Goal: Task Accomplishment & Management: Use online tool/utility

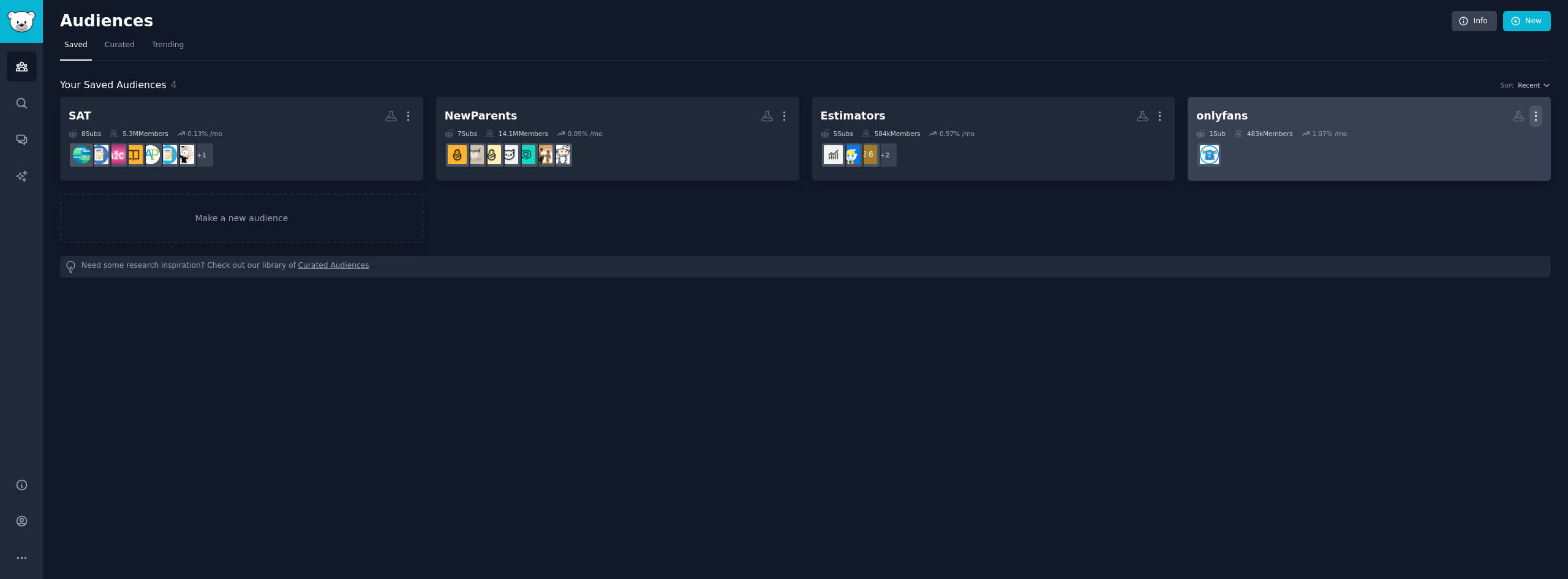
click at [1538, 115] on icon "button" at bounding box center [1536, 116] width 12 height 12
click at [1499, 139] on p "Delete" at bounding box center [1503, 142] width 29 height 12
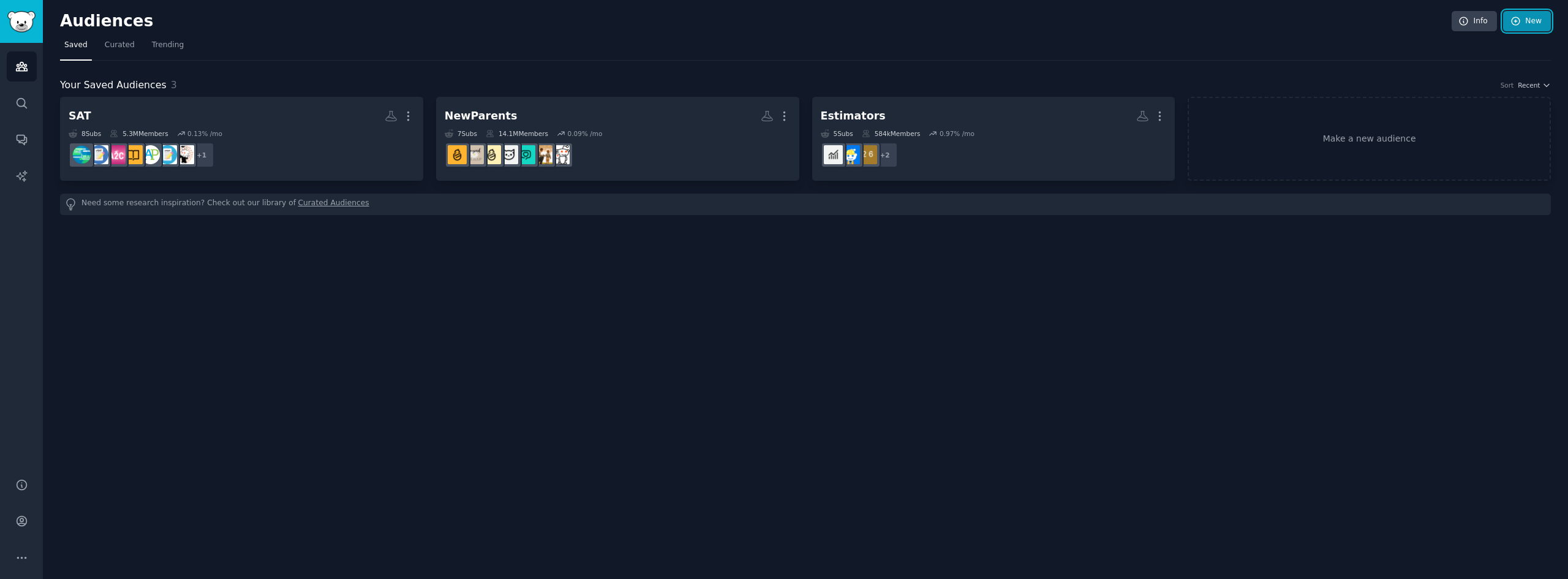
click at [1532, 23] on link "New" at bounding box center [1527, 20] width 48 height 20
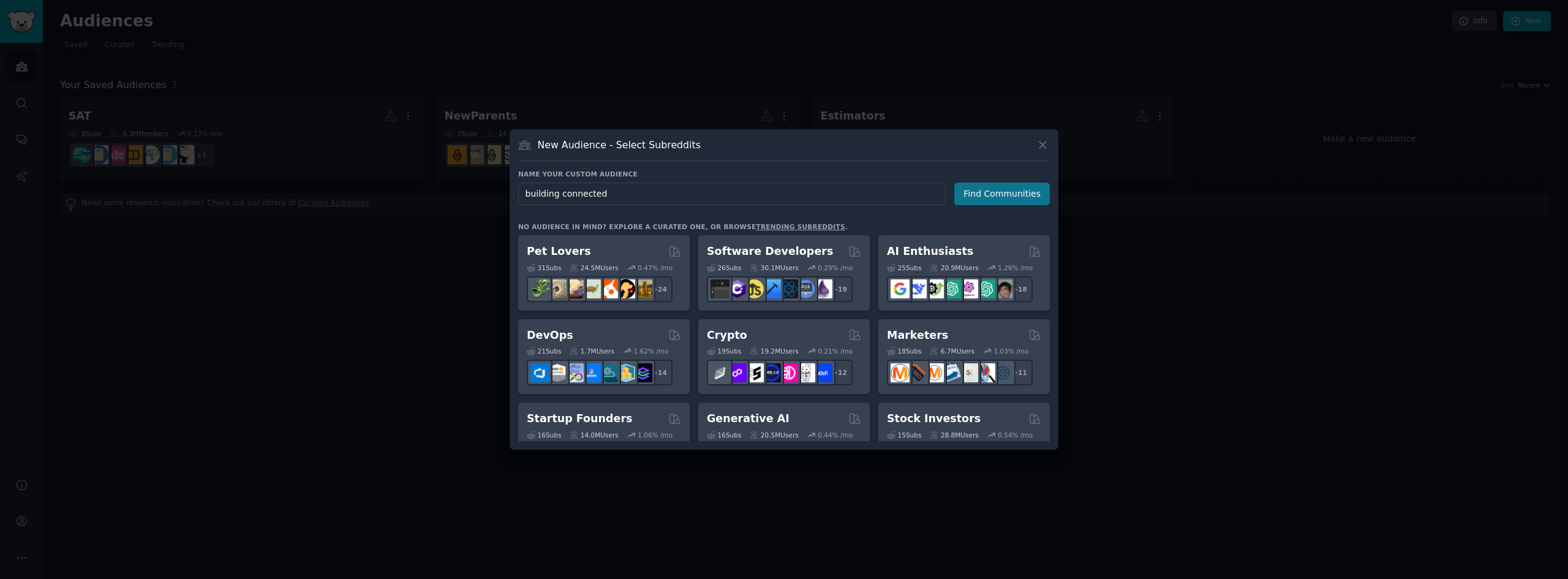
type input "building connected"
click at [976, 189] on button "Find Communities" at bounding box center [1001, 193] width 95 height 22
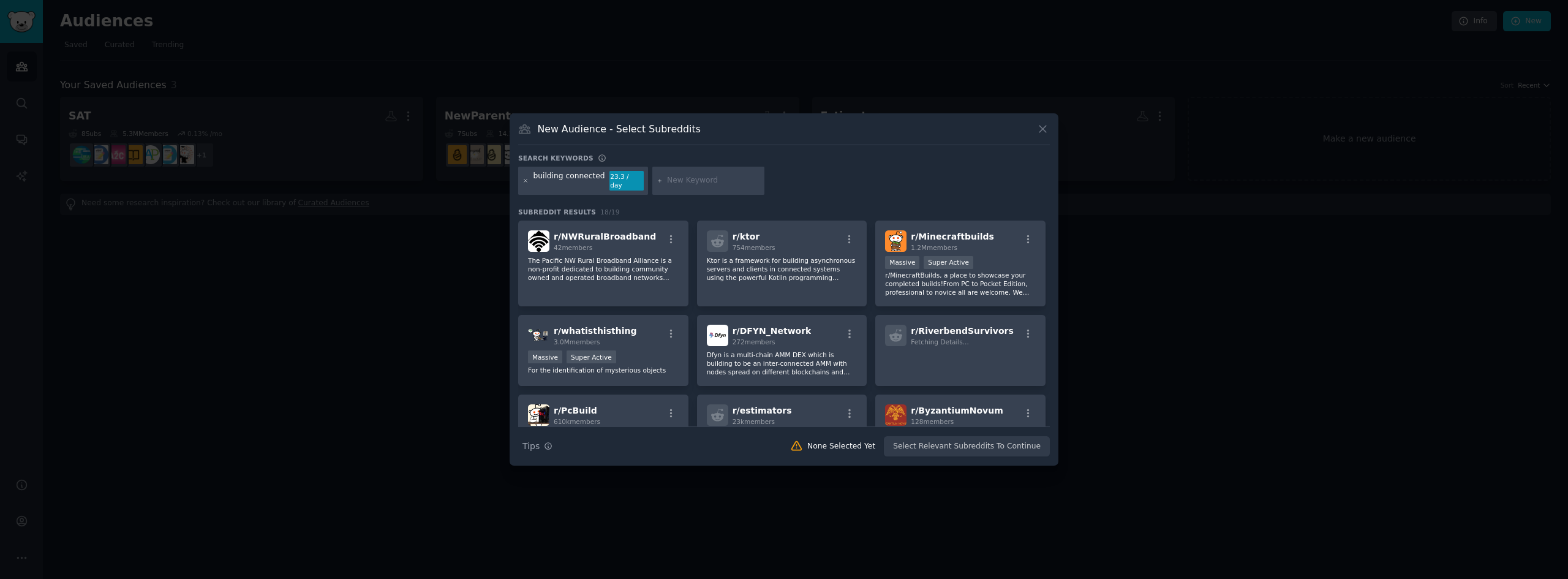
click at [525, 182] on icon at bounding box center [526, 181] width 7 height 7
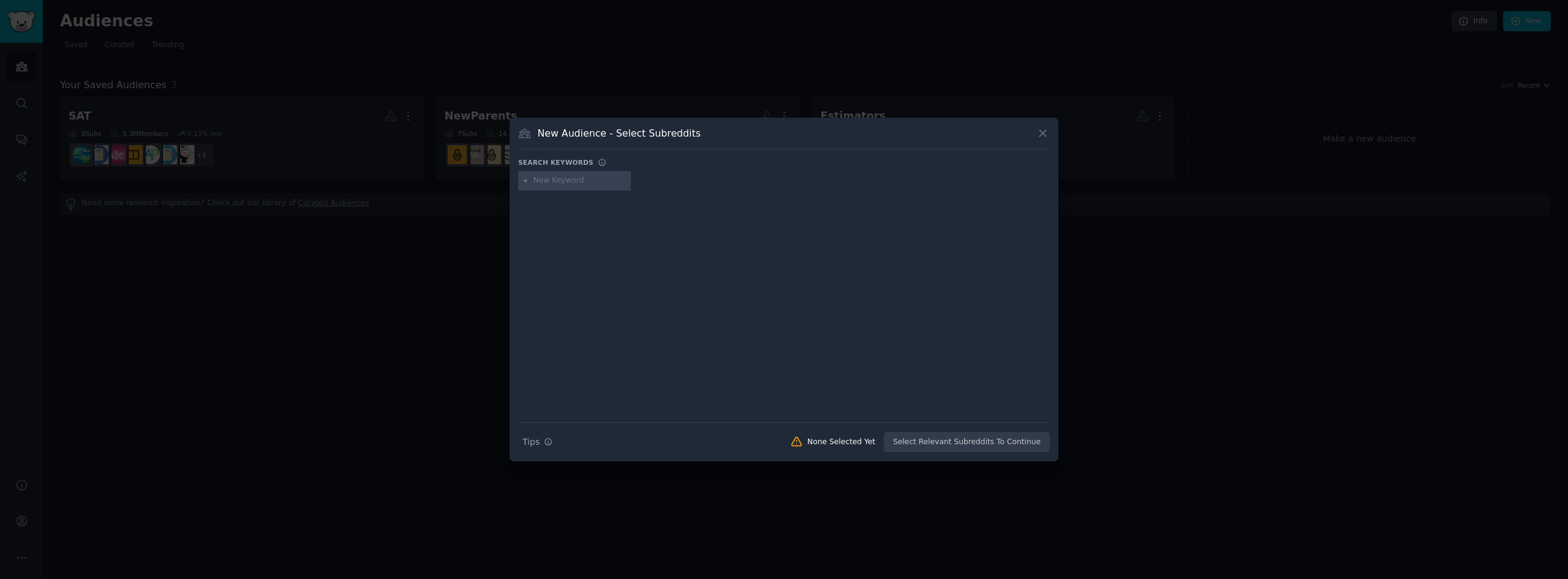
click at [544, 181] on input "text" at bounding box center [580, 181] width 94 height 11
type input "bidboard"
type input "BC pro"
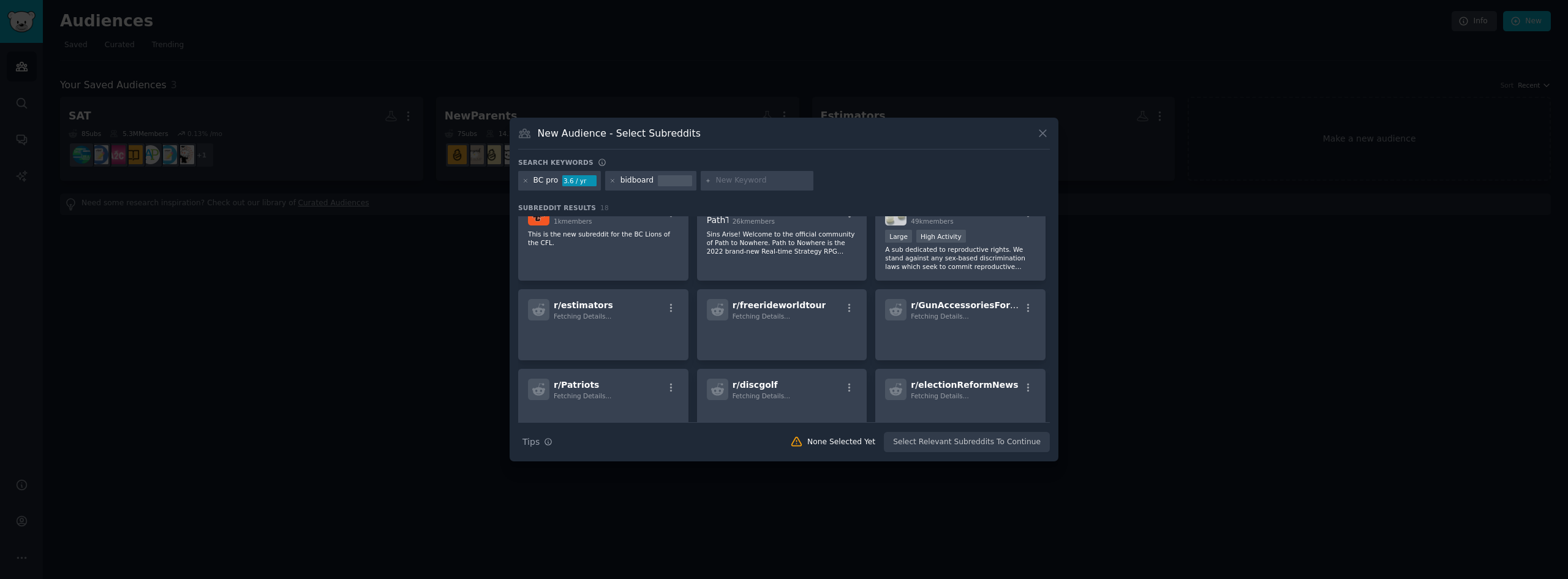
scroll to position [306, 0]
click at [611, 181] on icon at bounding box center [612, 180] width 3 height 3
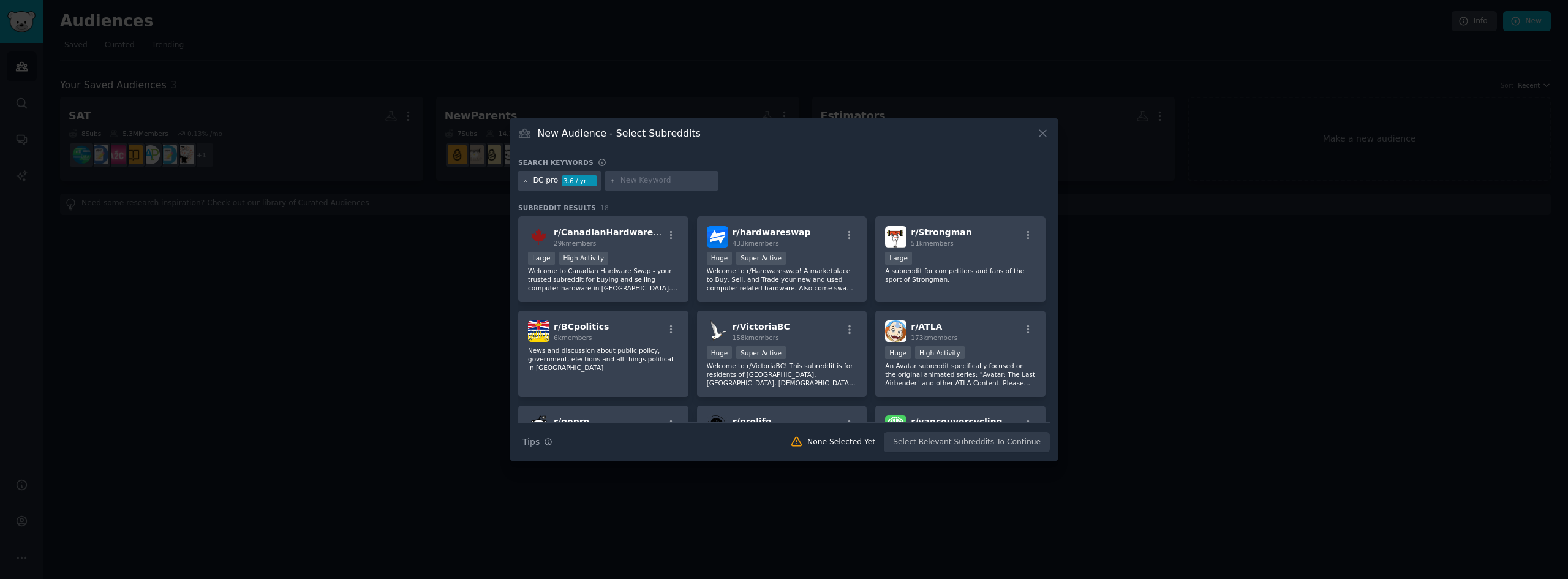
click at [526, 183] on icon at bounding box center [526, 181] width 7 height 7
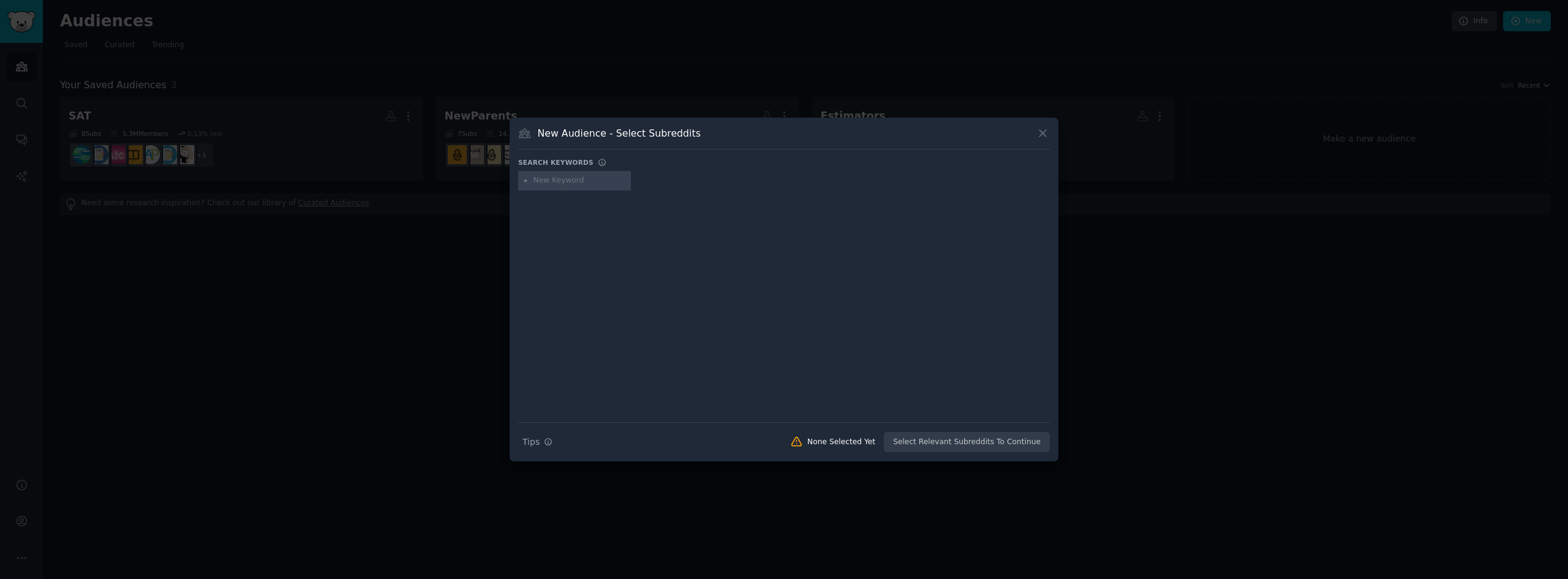
click at [566, 183] on input "text" at bounding box center [580, 181] width 94 height 11
type input "estimating"
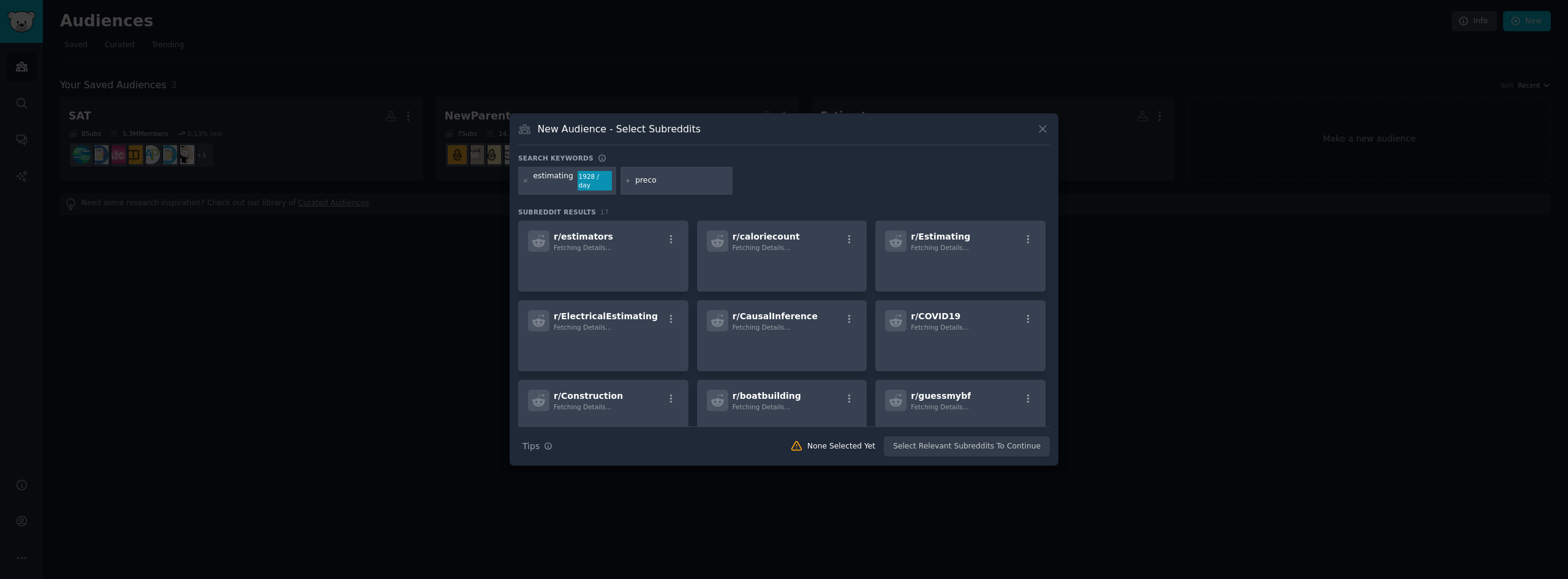
type input "precon"
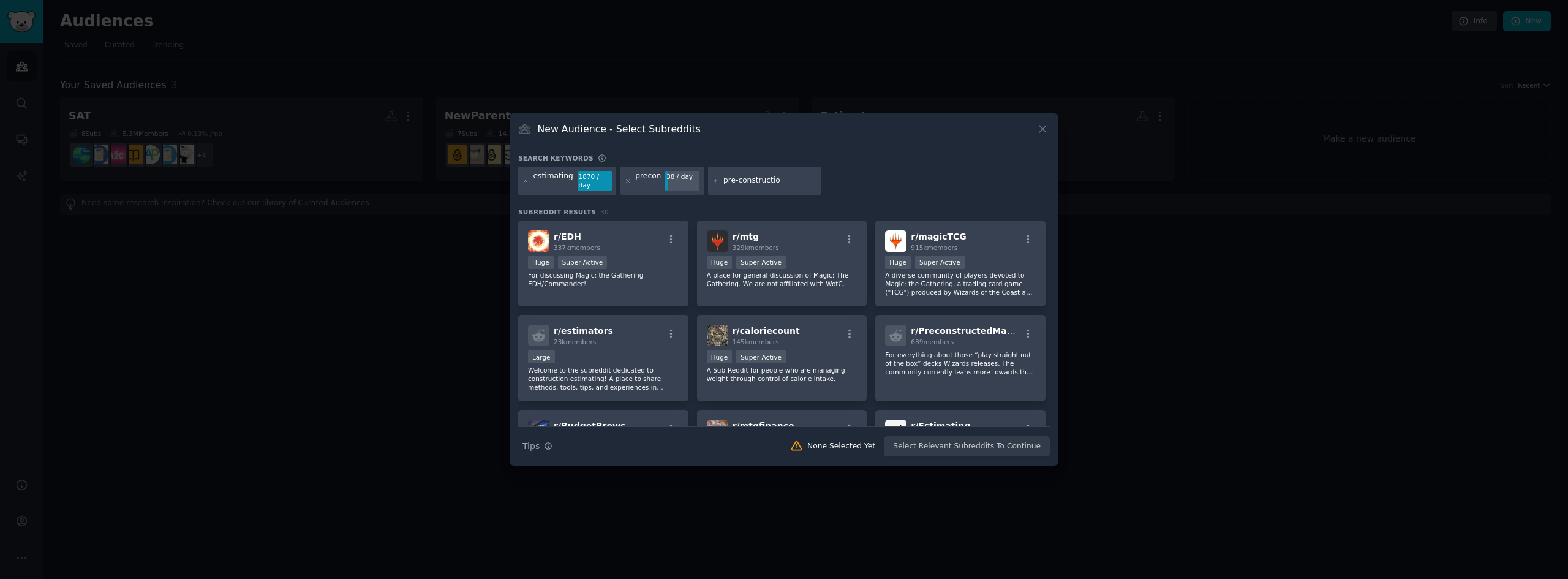
type input "pre-construction"
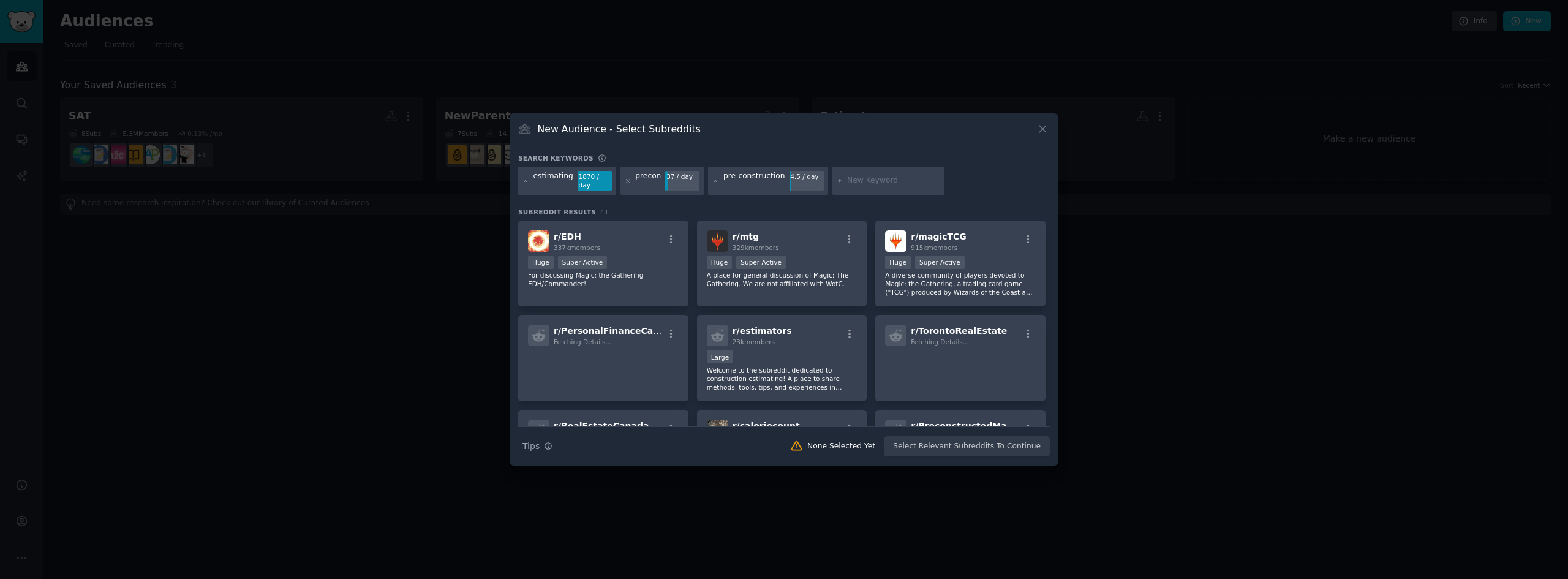
click at [754, 178] on div "pre-construction" at bounding box center [754, 181] width 61 height 20
click at [863, 181] on input "text" at bounding box center [894, 181] width 94 height 11
type input "autodesk"
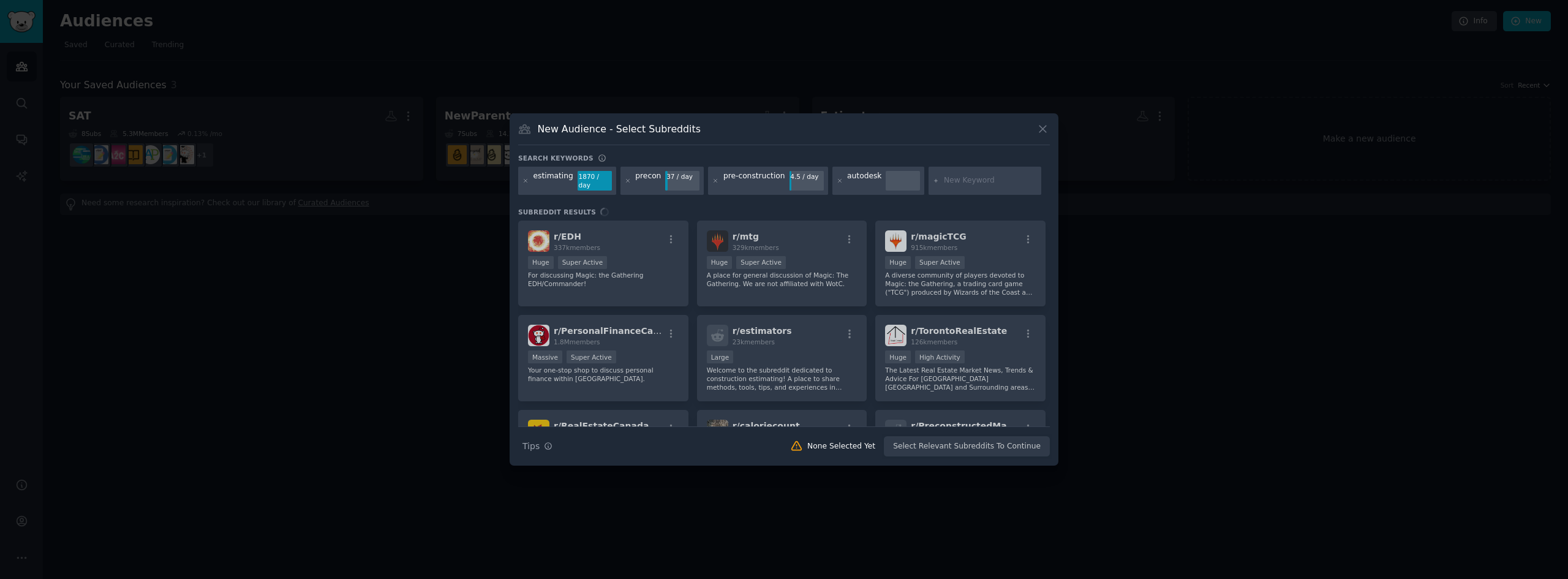
click at [868, 189] on div "autodesk" at bounding box center [878, 181] width 93 height 29
click at [866, 181] on div "autodesk" at bounding box center [878, 181] width 93 height 29
click at [847, 176] on div "autodesk" at bounding box center [864, 181] width 35 height 20
click at [844, 177] on div "estimating 1870 / day precon 37 / day pre-construction 4.5 / day autodesk" at bounding box center [784, 183] width 532 height 32
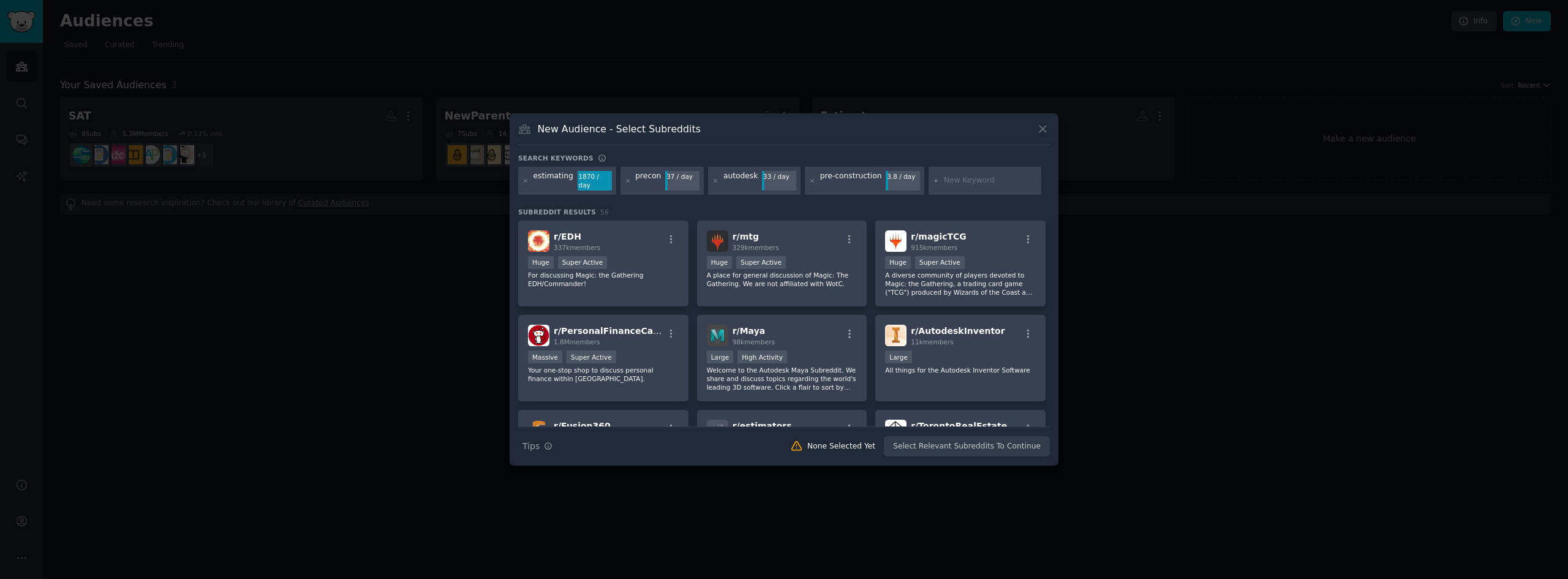
click at [944, 175] on input "text" at bounding box center [991, 181] width 94 height 11
type input "estimator"
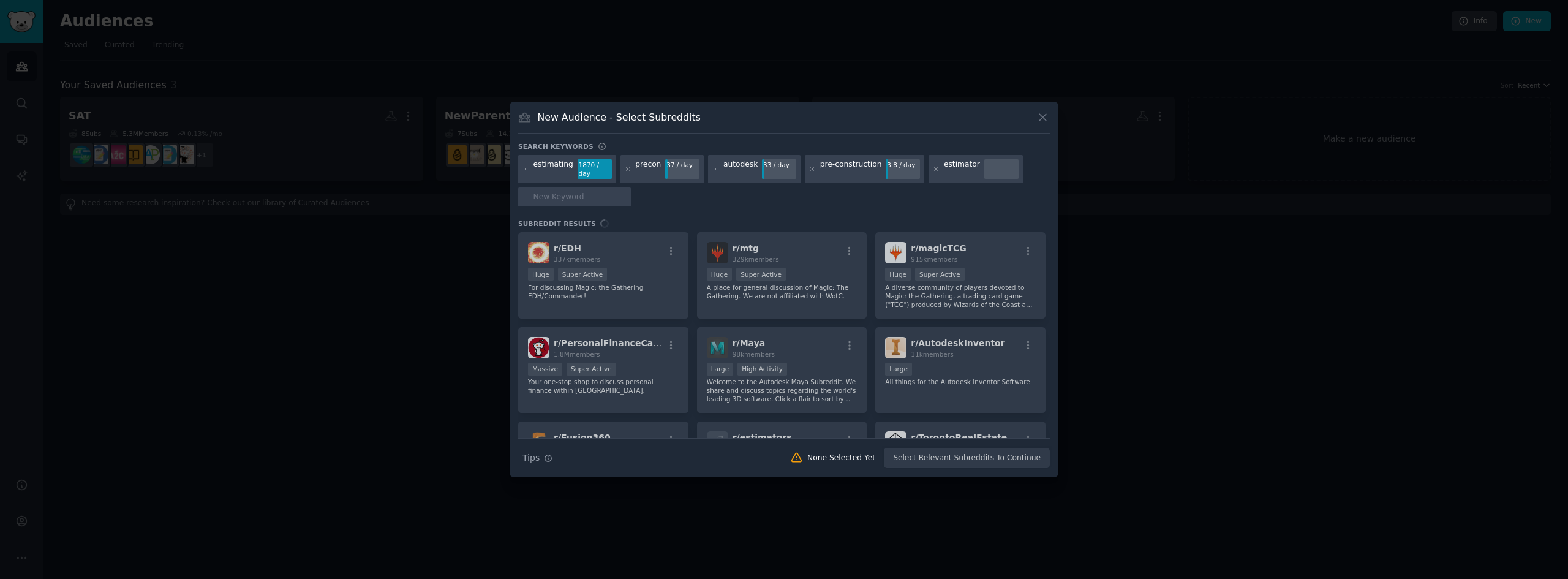
click at [882, 168] on div "pre-construction" at bounding box center [851, 169] width 61 height 20
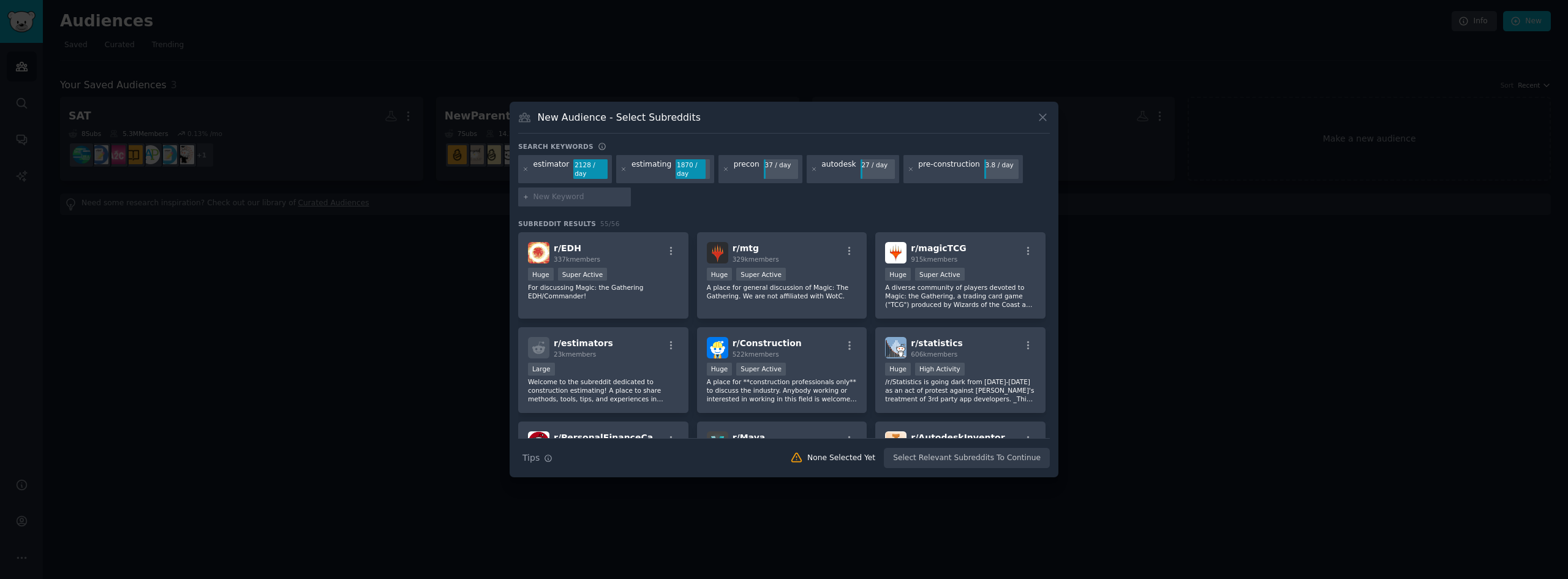
click at [901, 199] on div "estimator 2128 / day estimating 1870 / day precon 37 / day autodesk 27 / day pr…" at bounding box center [784, 183] width 532 height 56
click at [597, 378] on p "Welcome to the subreddit dedicated to construction estimating! A place to share…" at bounding box center [603, 390] width 151 height 26
click at [791, 370] on div ">= 95th percentile for submissions / day Huge Super Active" at bounding box center [781, 370] width 151 height 15
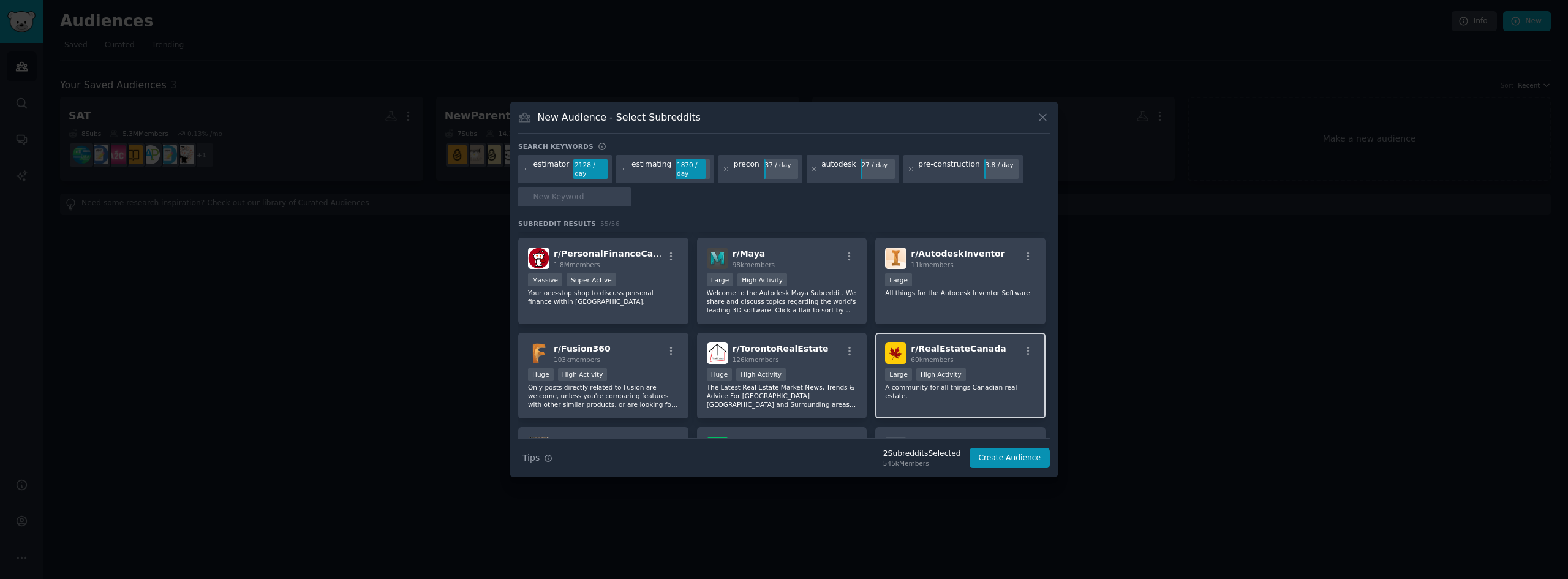
scroll to position [245, 0]
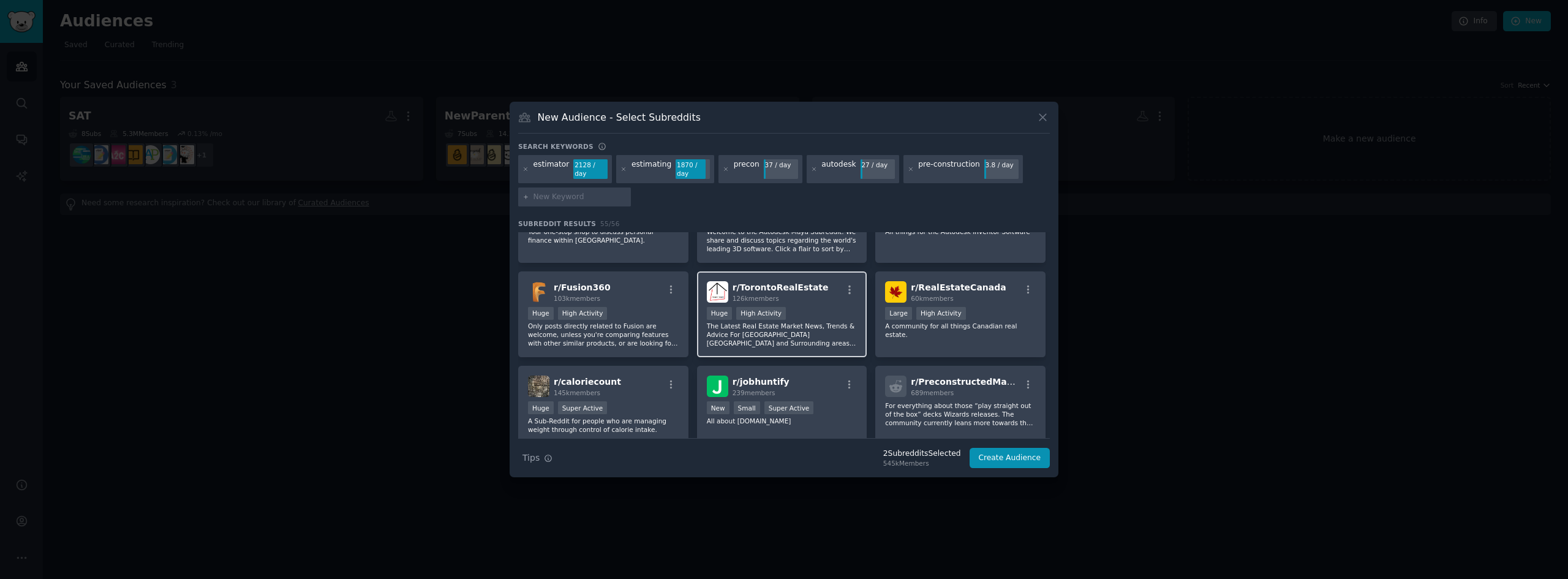
click at [817, 329] on p "The Latest Real Estate Market News, Trends & Advice For [GEOGRAPHIC_DATA] [GEOG…" at bounding box center [781, 334] width 151 height 26
click at [1005, 332] on div "r/ RealEstateCanada 60k members Large High Activity A community for all things …" at bounding box center [960, 314] width 170 height 86
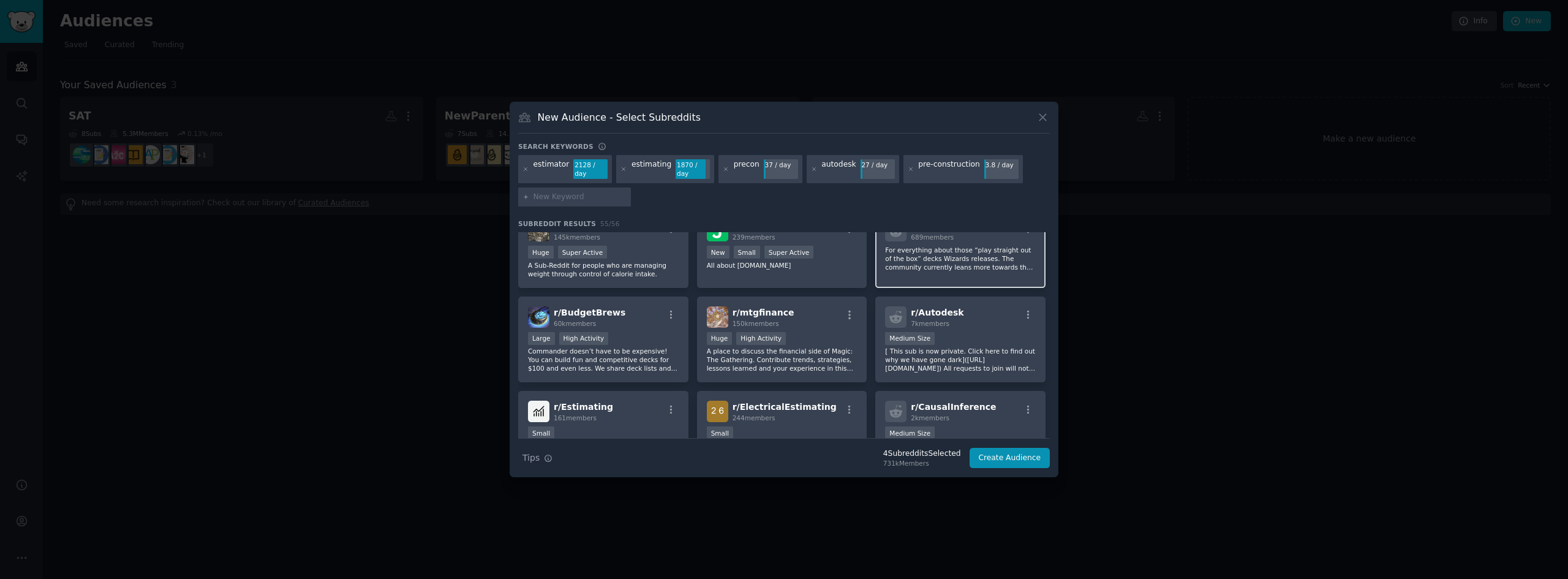
scroll to position [428, 0]
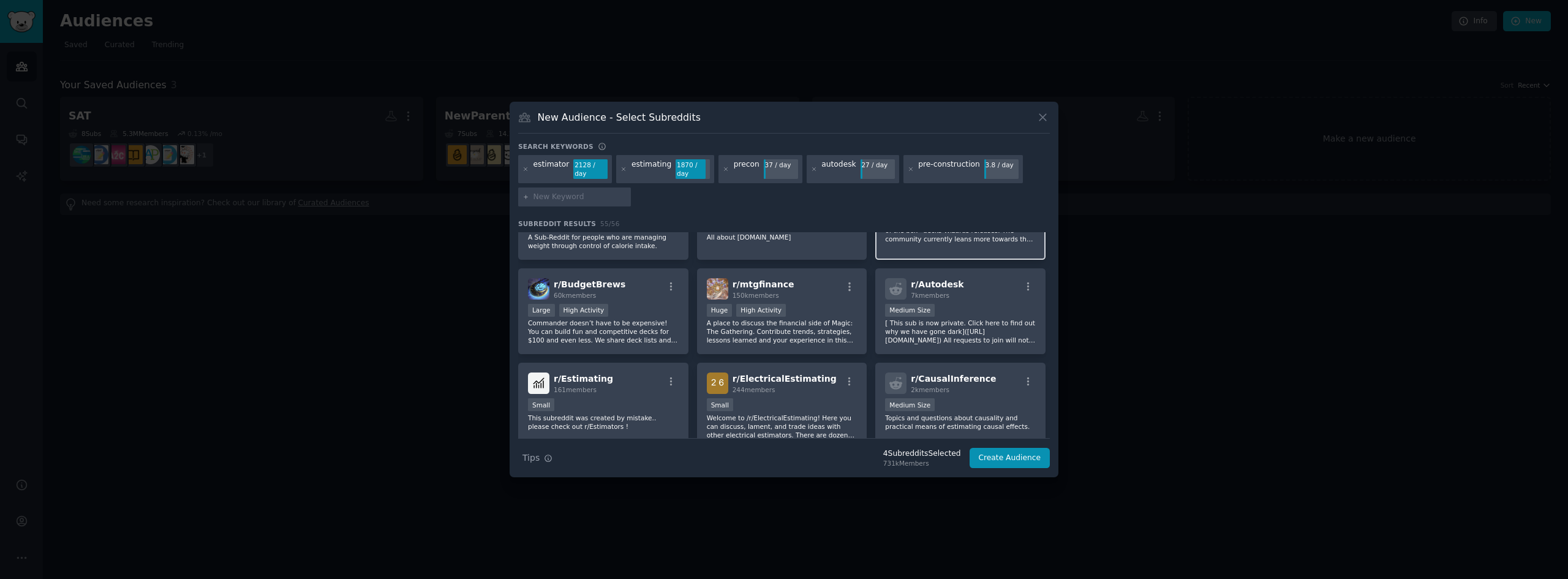
click at [974, 279] on div "r/ Autodesk 7k members" at bounding box center [960, 289] width 151 height 21
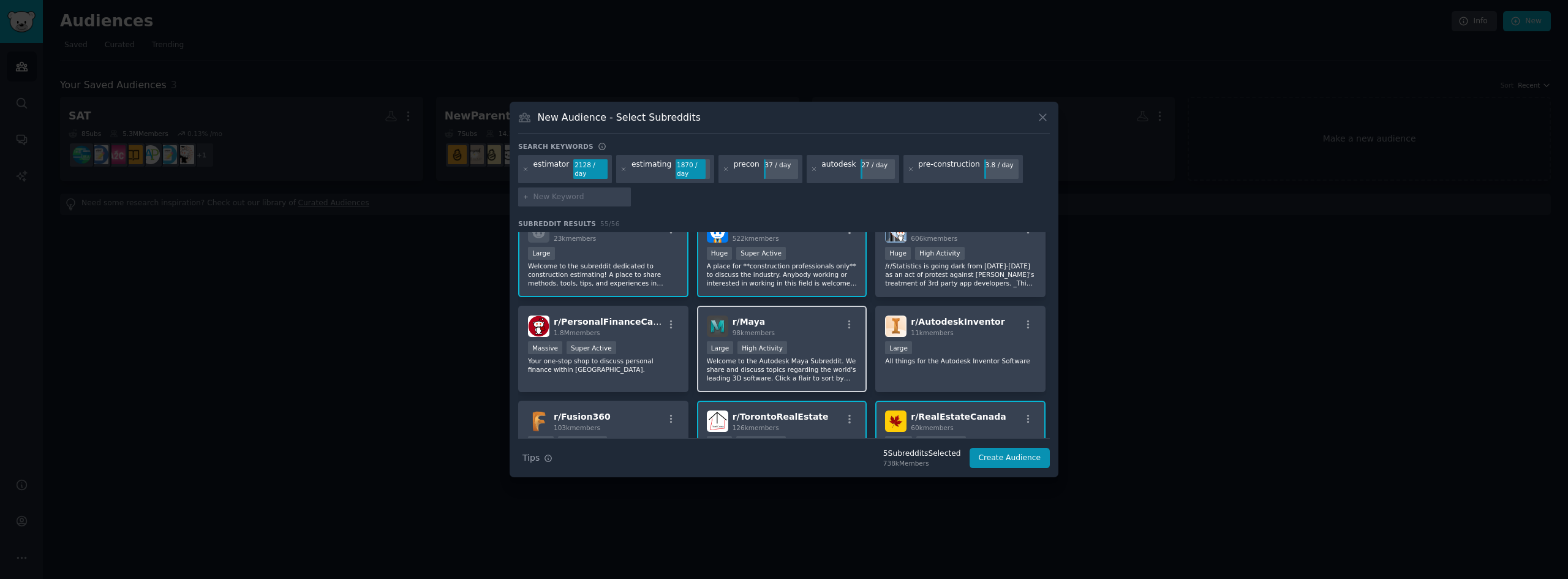
scroll to position [0, 0]
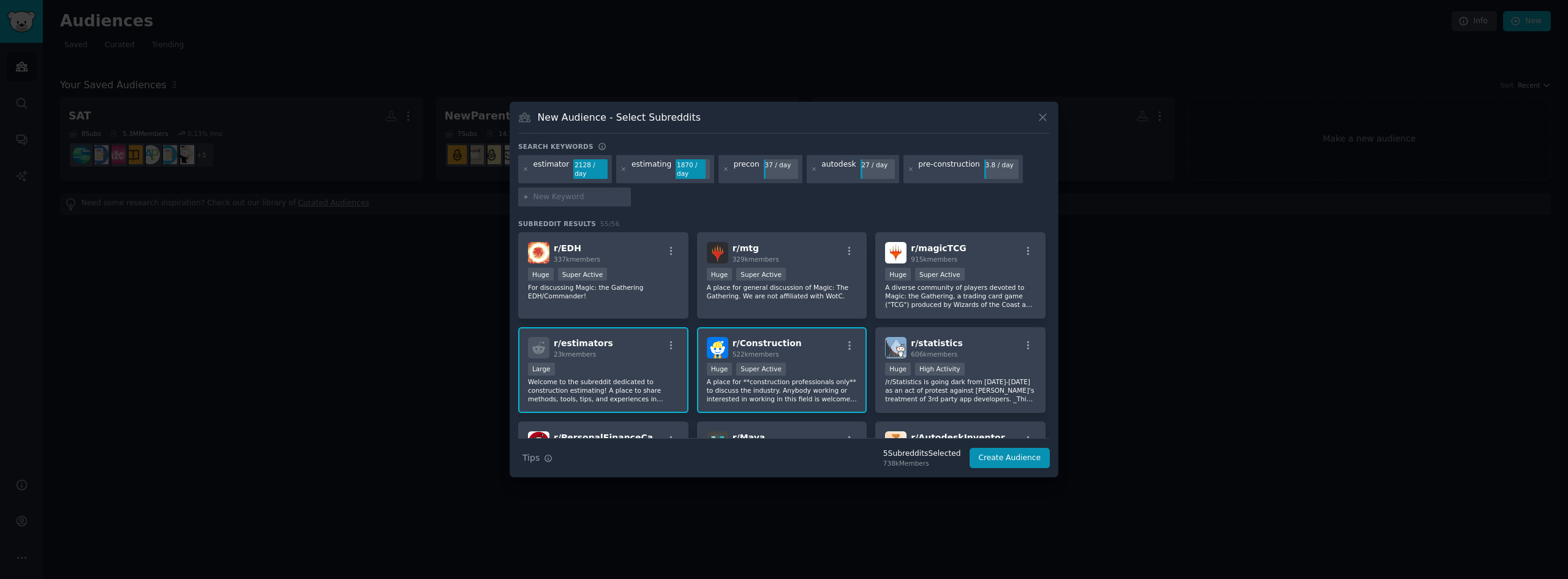
click at [566, 193] on input "text" at bounding box center [580, 197] width 94 height 11
type input "bc pro"
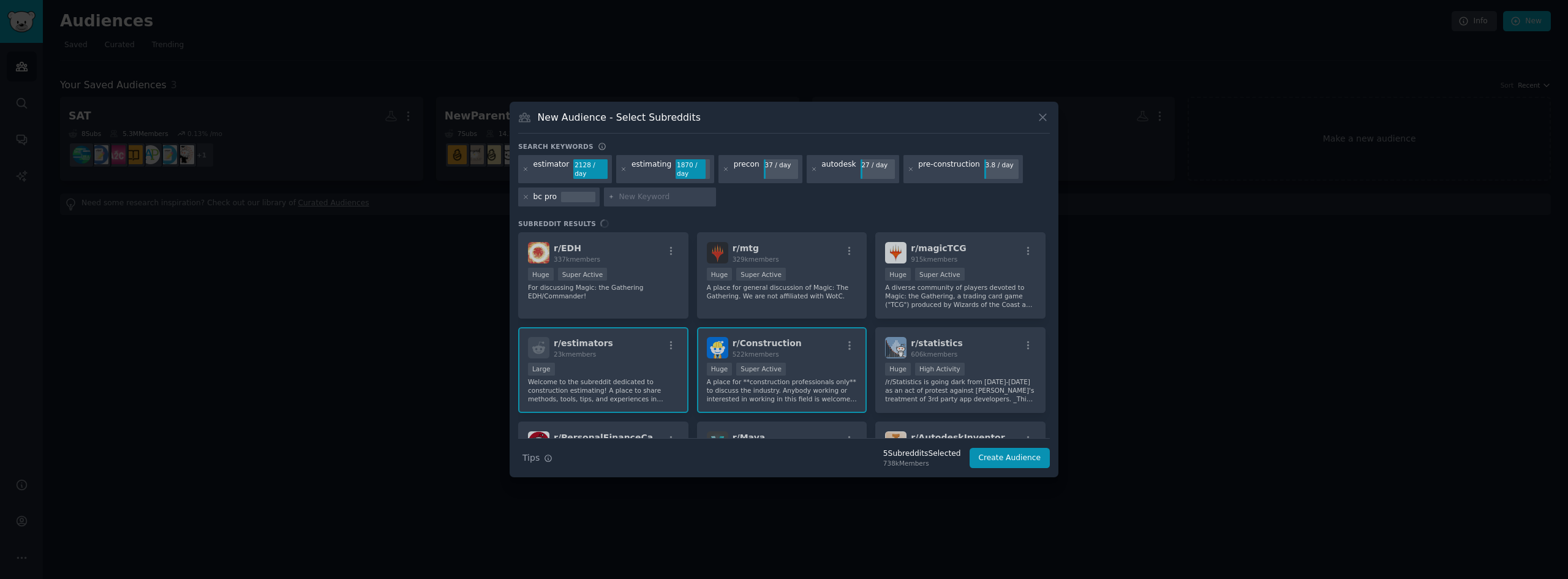
click at [555, 197] on div "bc pro" at bounding box center [559, 197] width 81 height 20
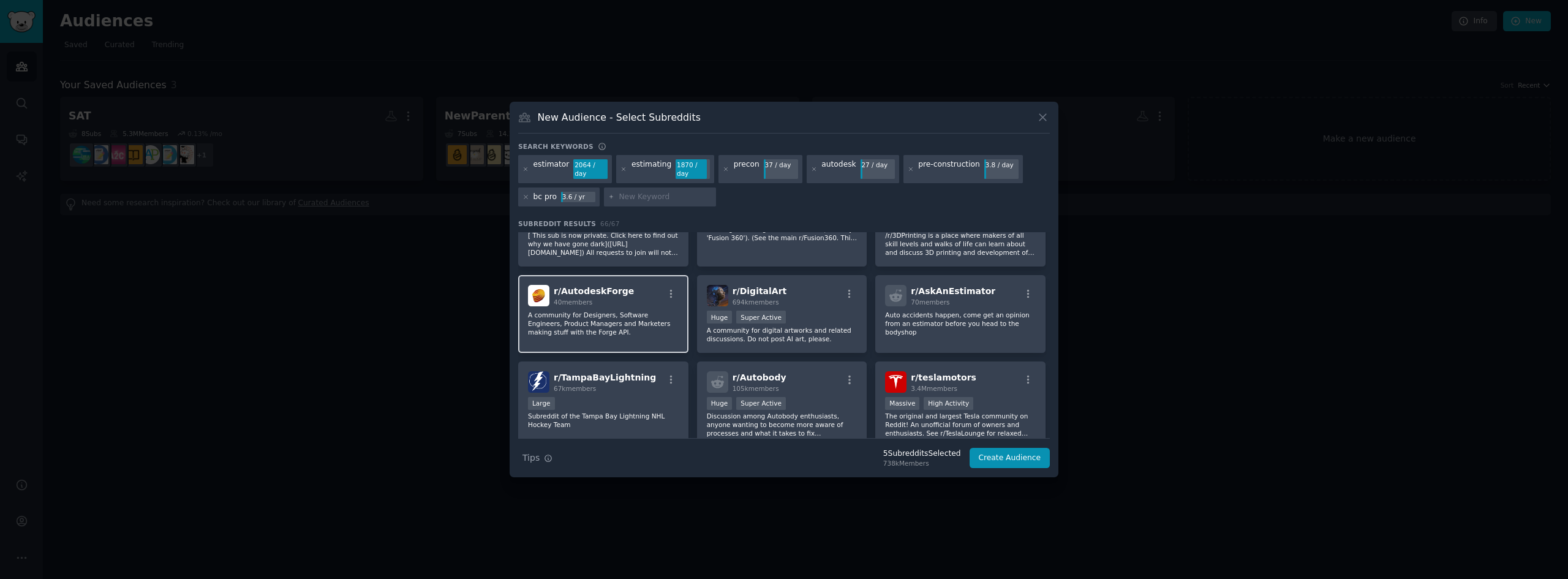
scroll to position [1041, 0]
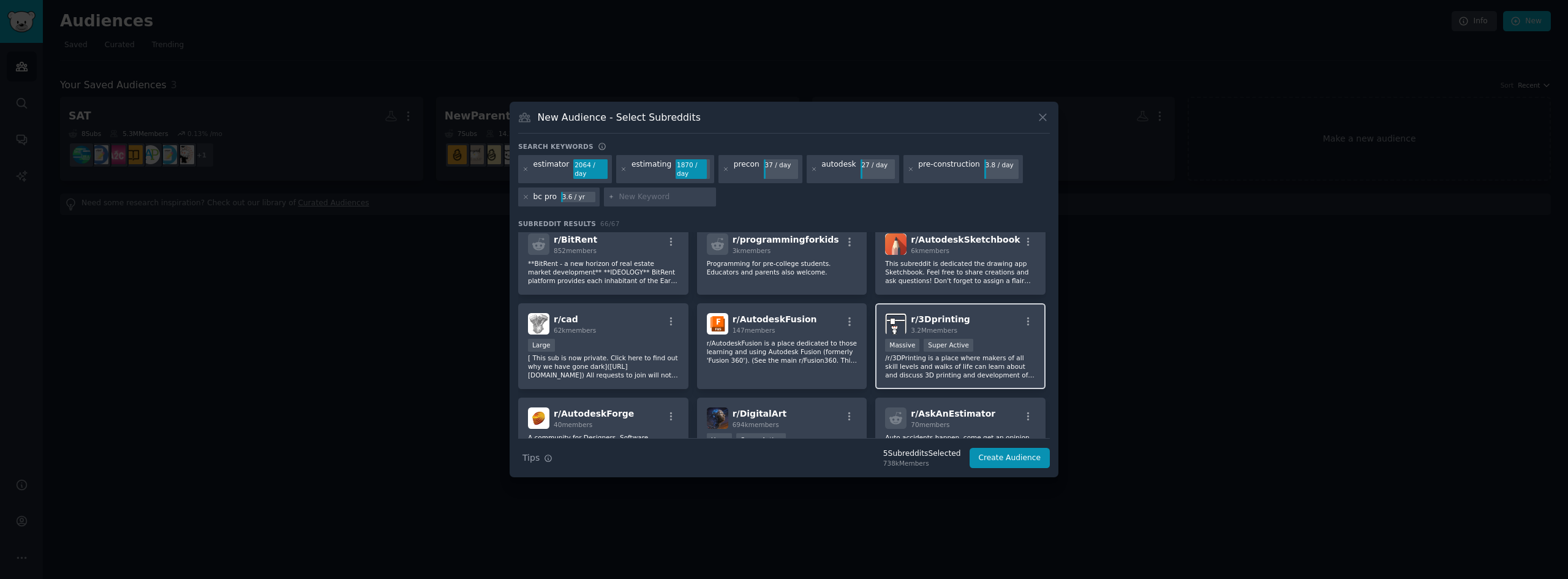
click at [938, 303] on div "r/ 3Dprinting 3.2M members Massive Super Active /r/3DPrinting is a place where …" at bounding box center [960, 346] width 170 height 86
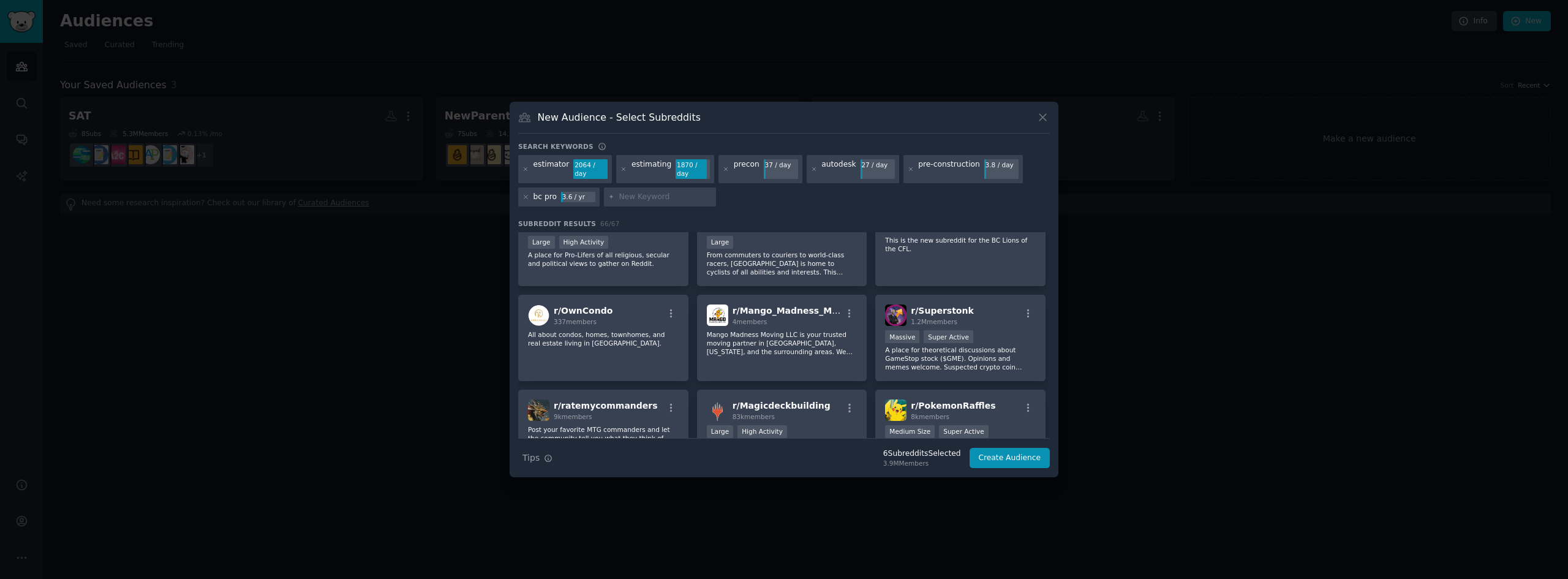
scroll to position [1838, 0]
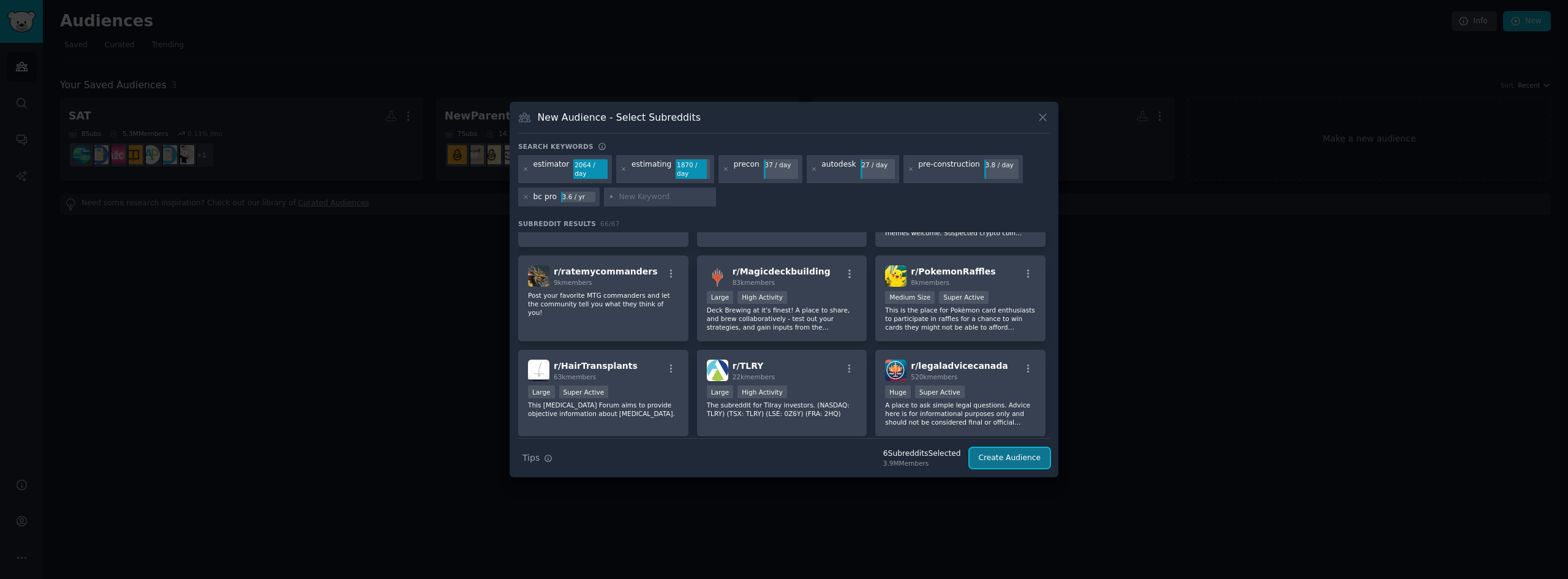
click at [1026, 452] on button "Create Audience" at bounding box center [1009, 458] width 81 height 20
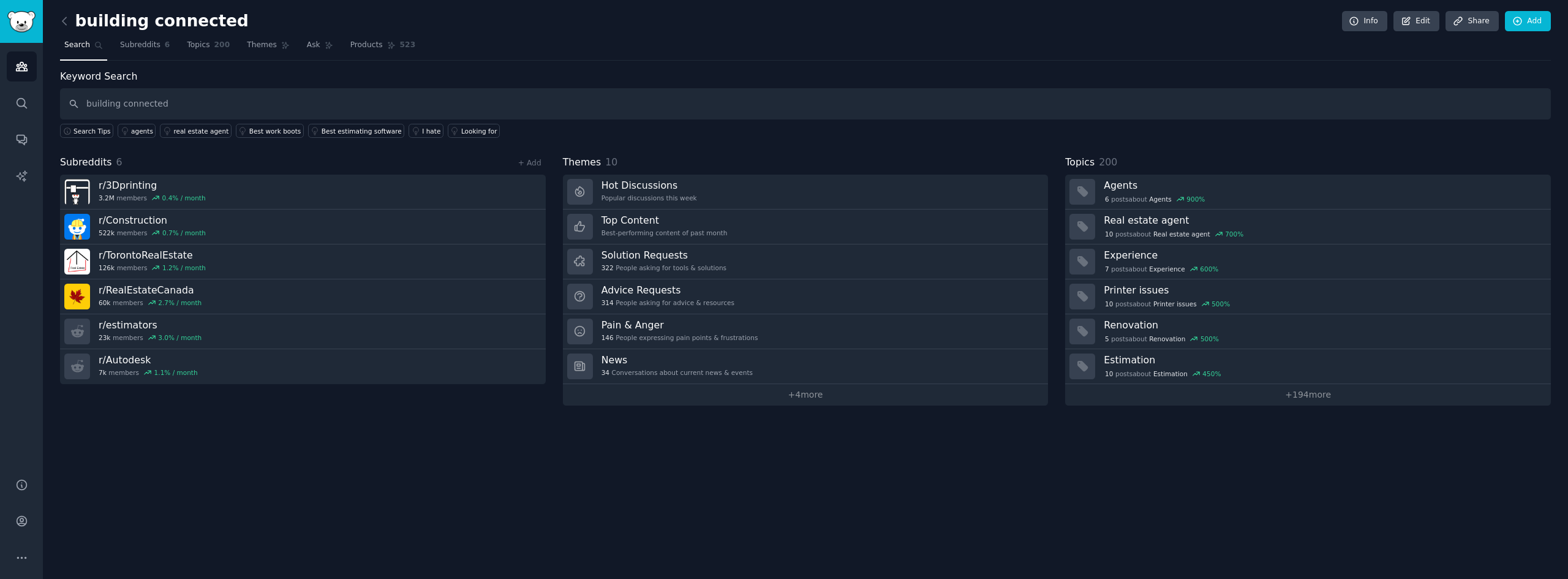
type input "building connected"
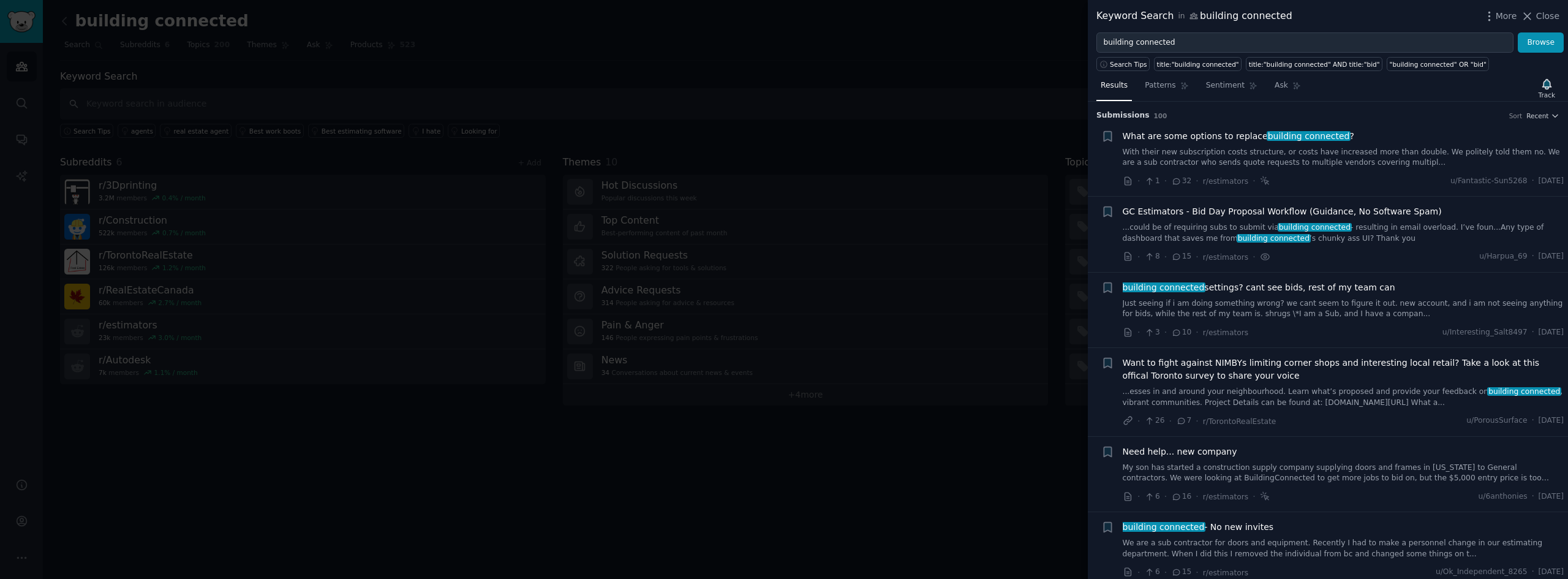
click at [1325, 164] on link "With their new subscription costs structure, or costs have increased more than …" at bounding box center [1343, 158] width 442 height 21
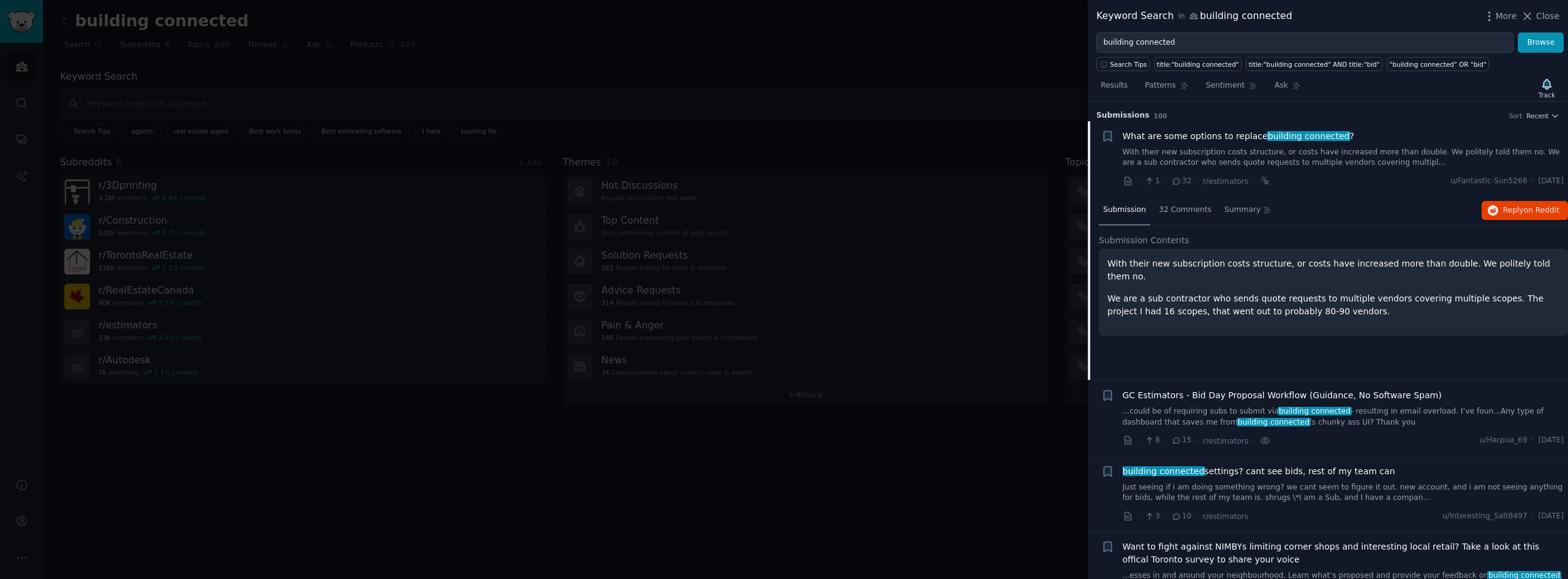
scroll to position [20, 0]
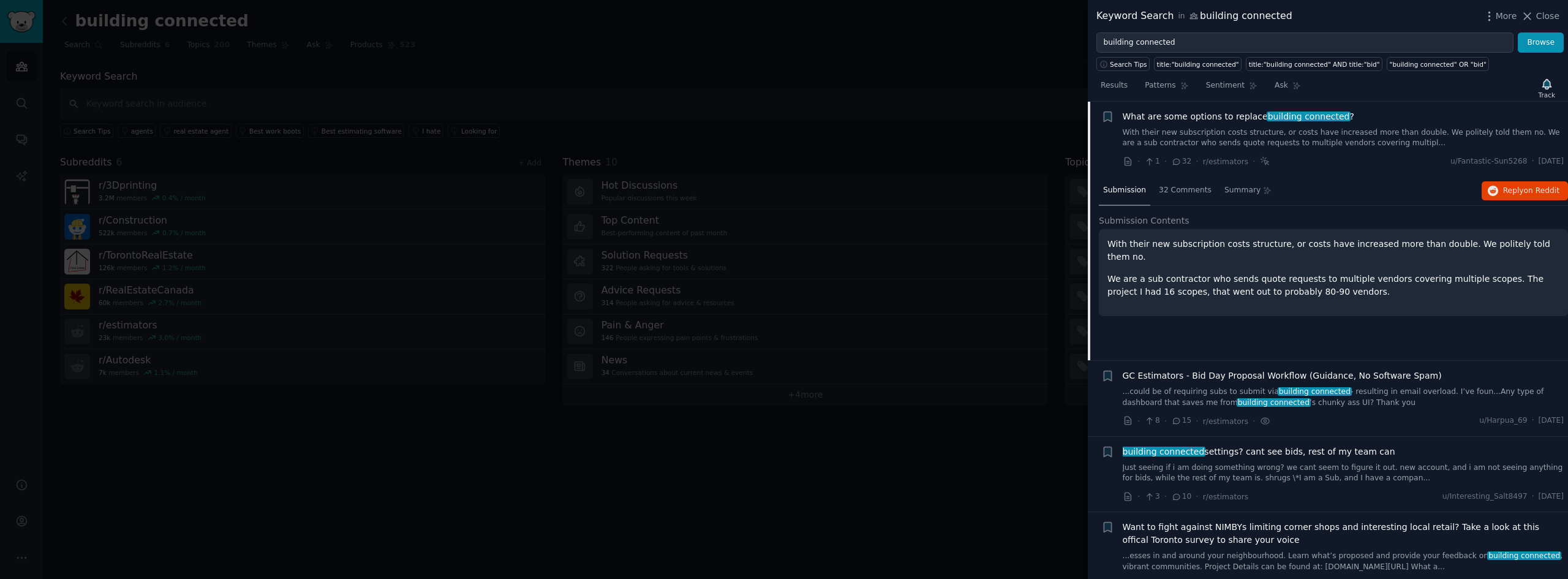
click at [1320, 159] on div "· 1 · 32 · r/estimators · u/Fantastic-Sun5268 · [DATE]" at bounding box center [1343, 161] width 442 height 12
click at [1309, 142] on link "With their new subscription costs structure, or costs have increased more than …" at bounding box center [1343, 138] width 442 height 21
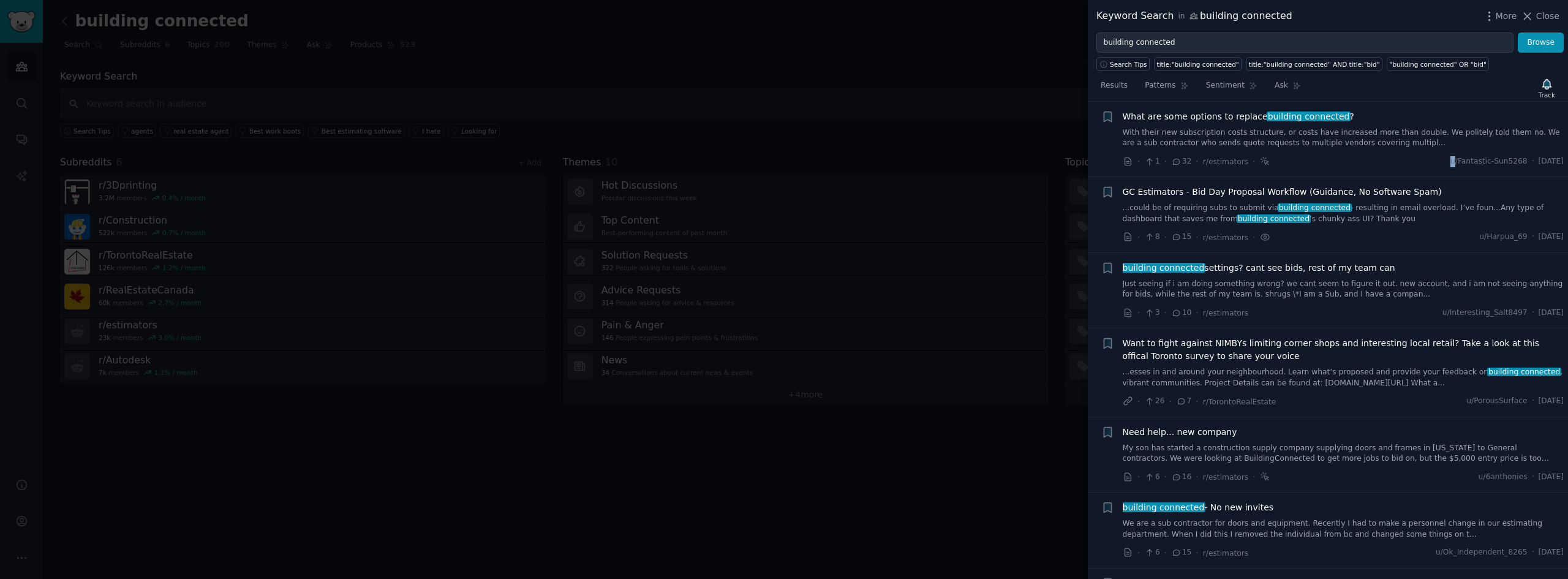
click at [1206, 120] on span "What are some options to replace building connected ?" at bounding box center [1238, 117] width 232 height 12
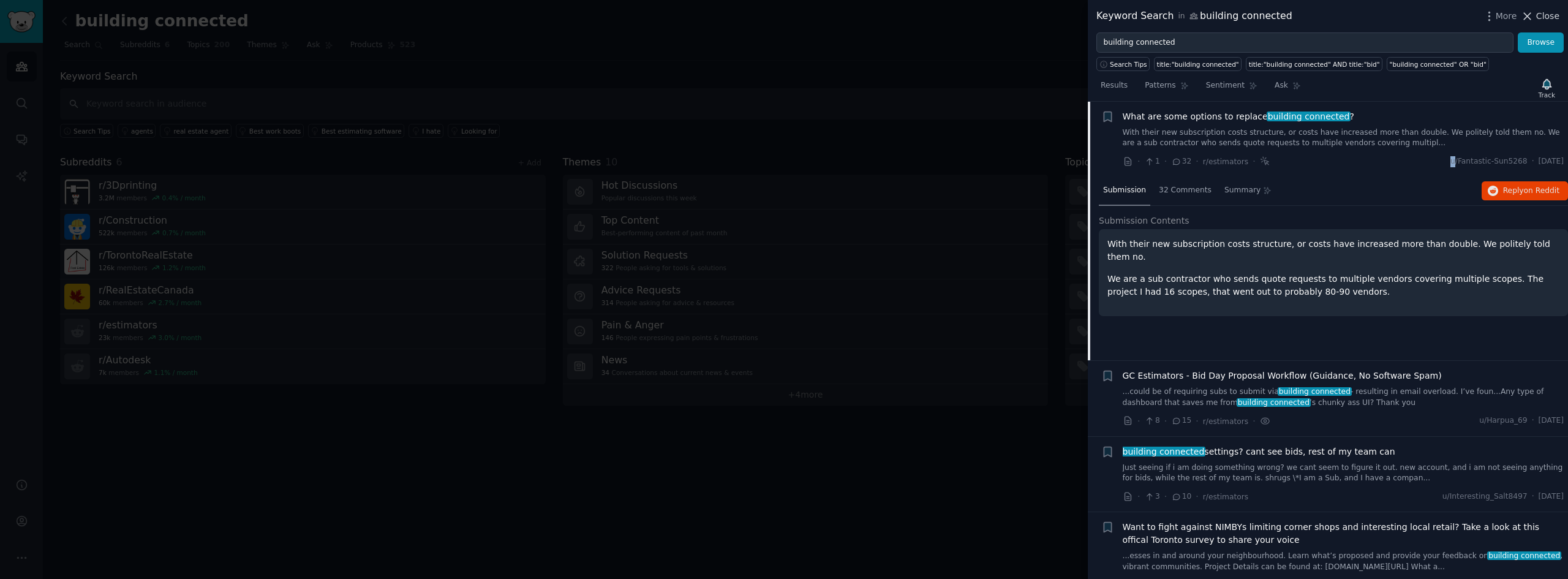
click at [1548, 18] on span "Close" at bounding box center [1548, 16] width 23 height 12
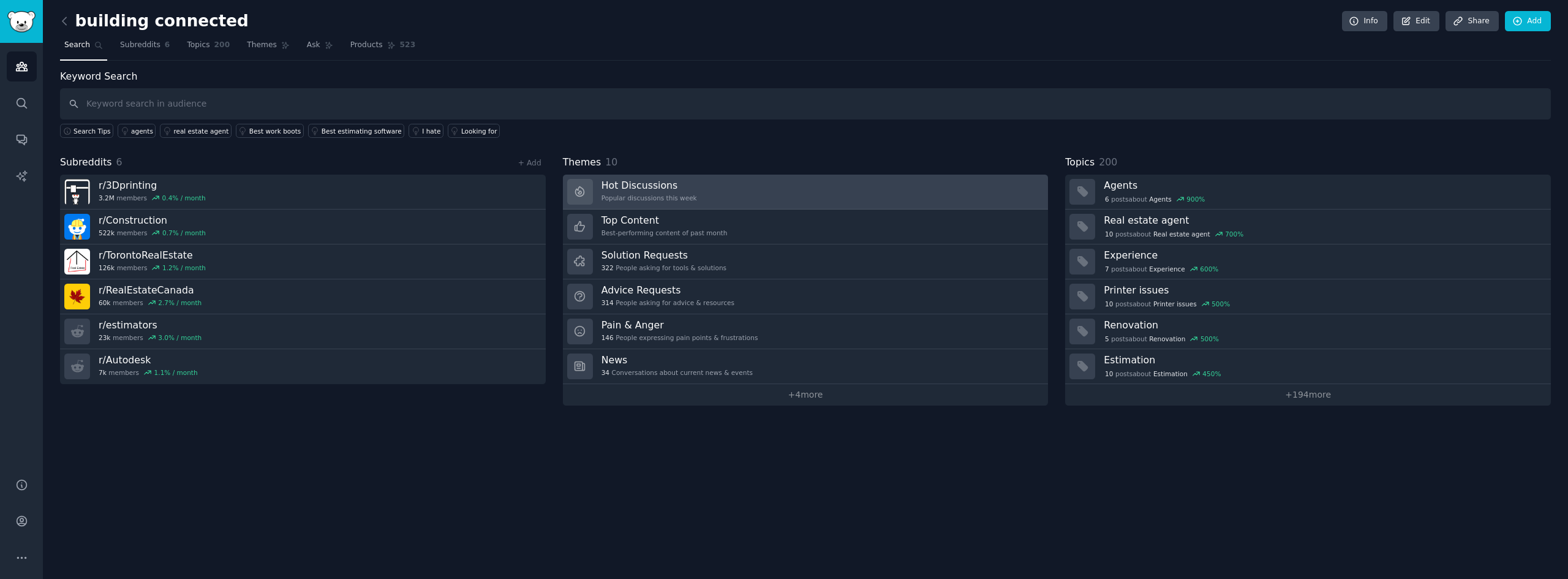
click at [763, 194] on link "Hot Discussions Popular discussions this week" at bounding box center [805, 192] width 486 height 35
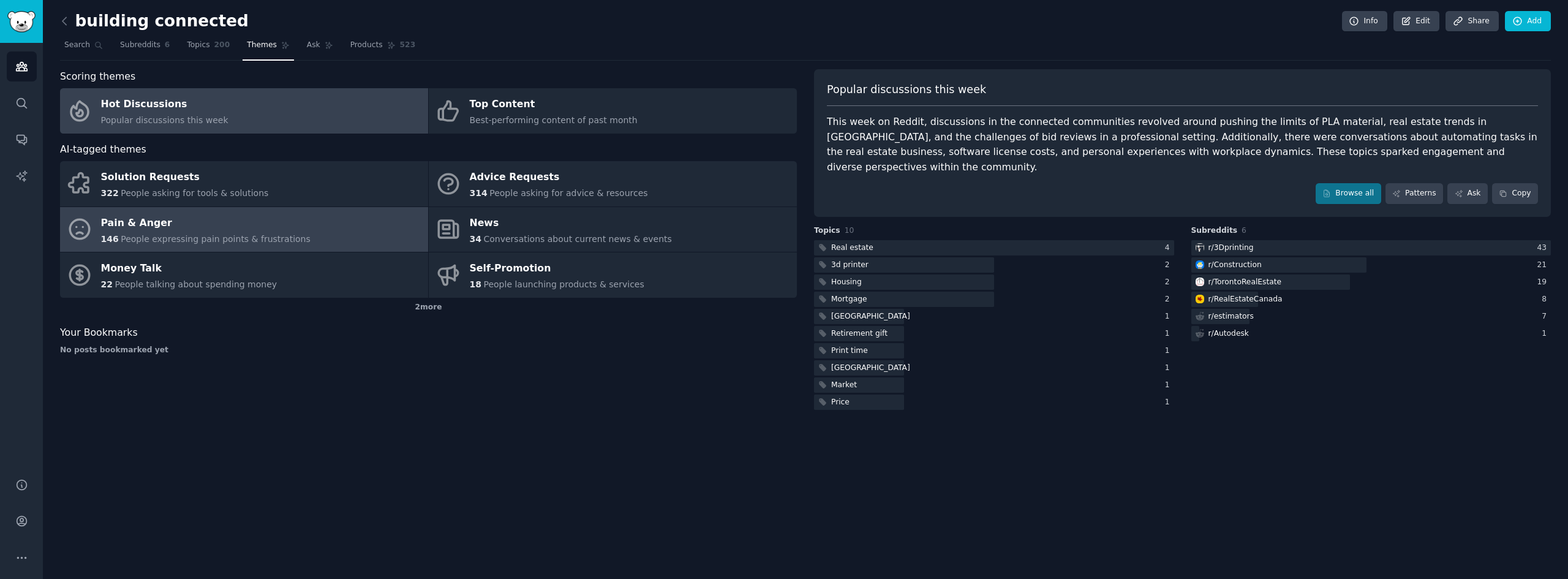
click at [241, 232] on div "Pain & Anger" at bounding box center [205, 223] width 209 height 20
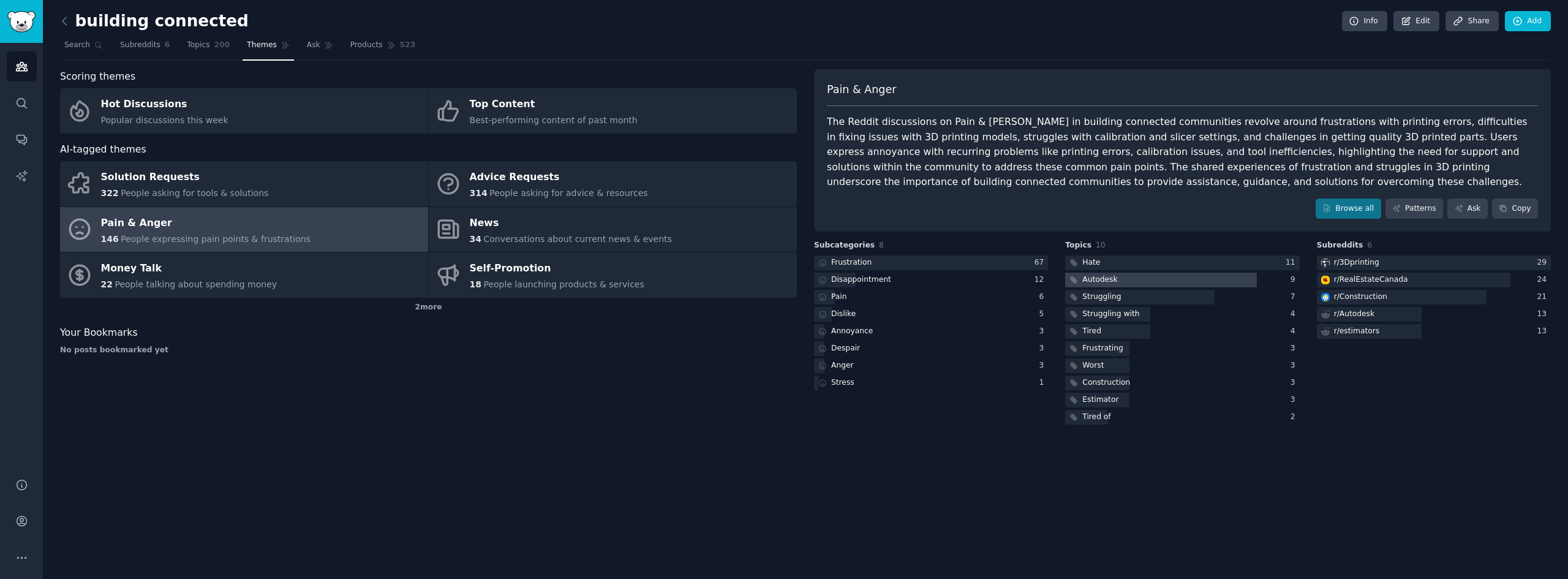
click at [1154, 280] on div at bounding box center [1161, 280] width 192 height 15
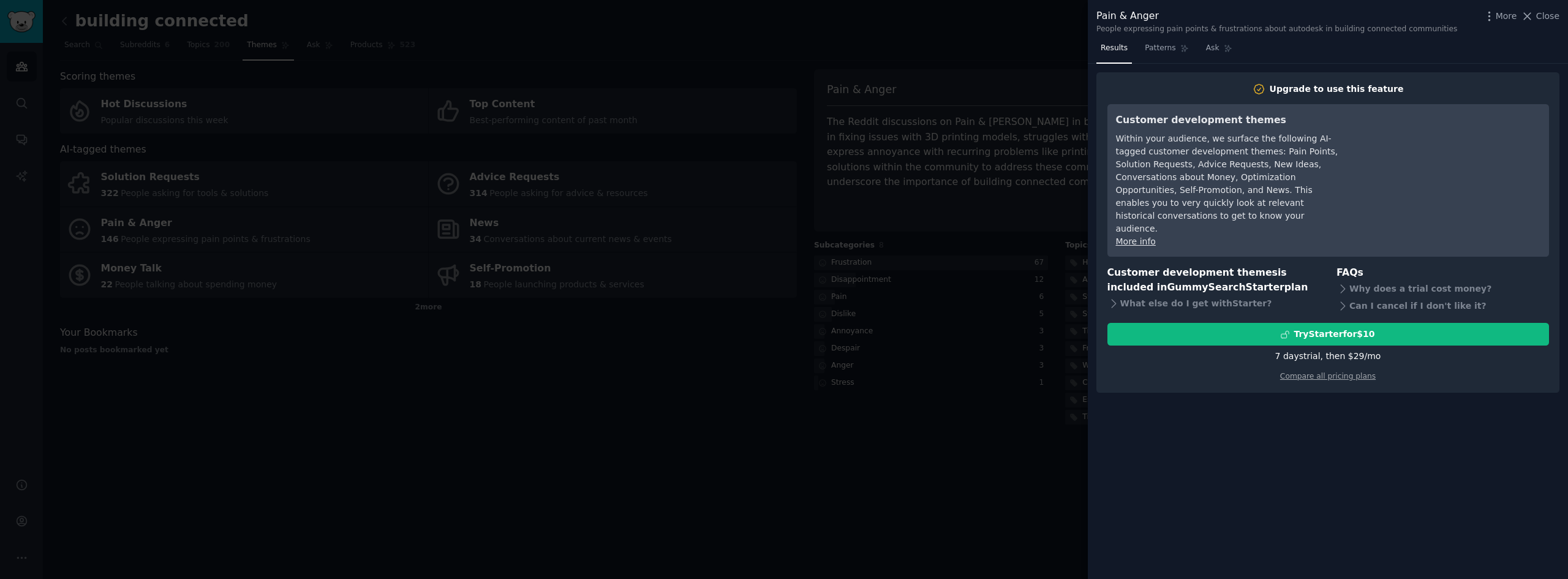
click at [1010, 409] on div at bounding box center [784, 290] width 1568 height 579
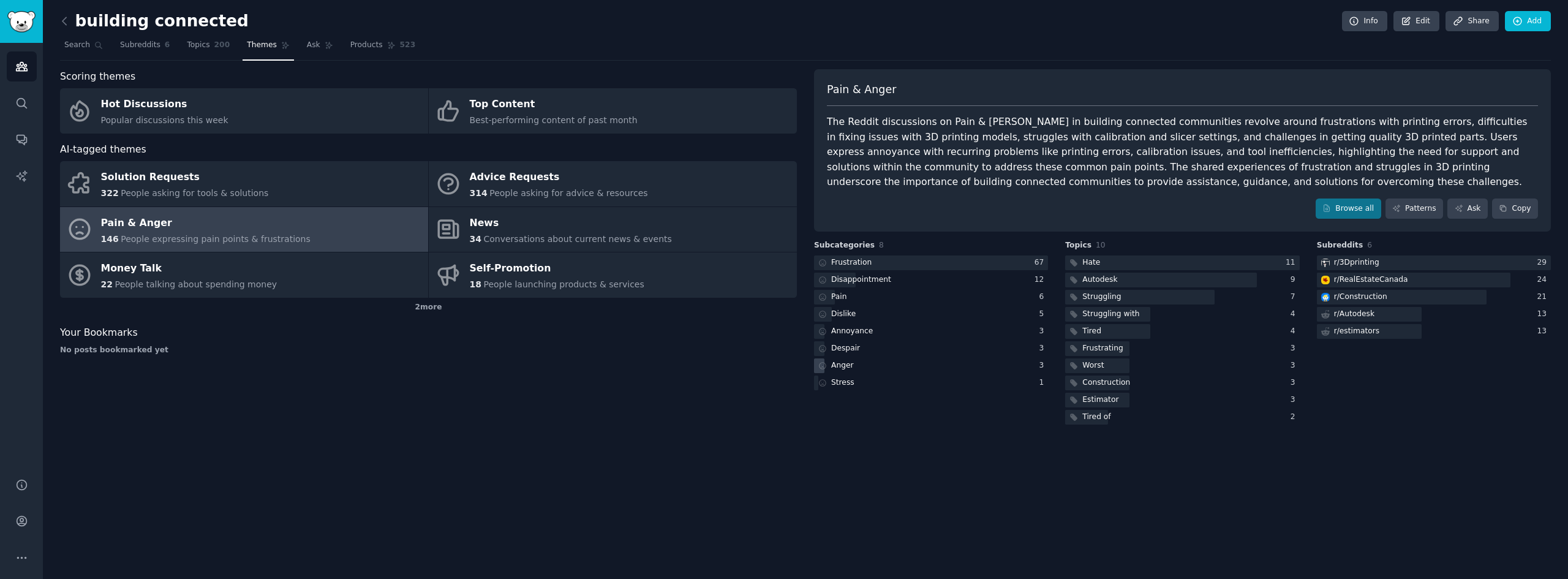
click at [840, 366] on div "Anger" at bounding box center [842, 365] width 22 height 11
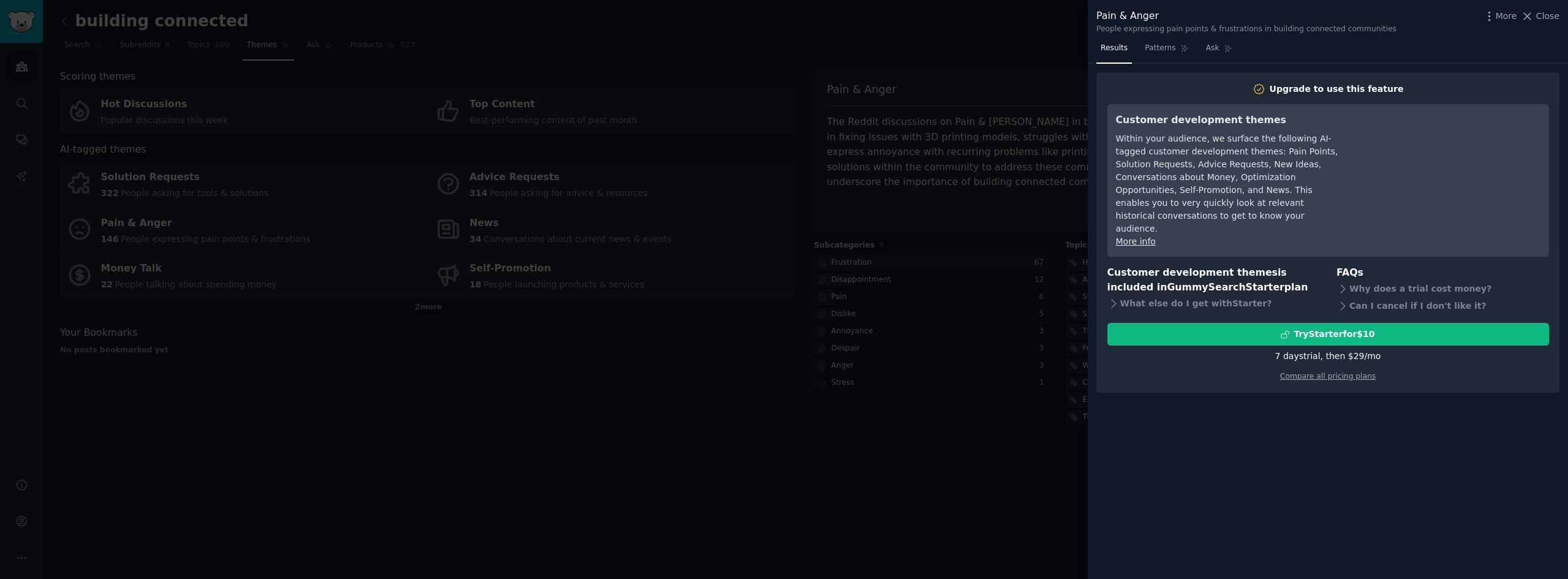
click at [865, 427] on div at bounding box center [784, 290] width 1568 height 579
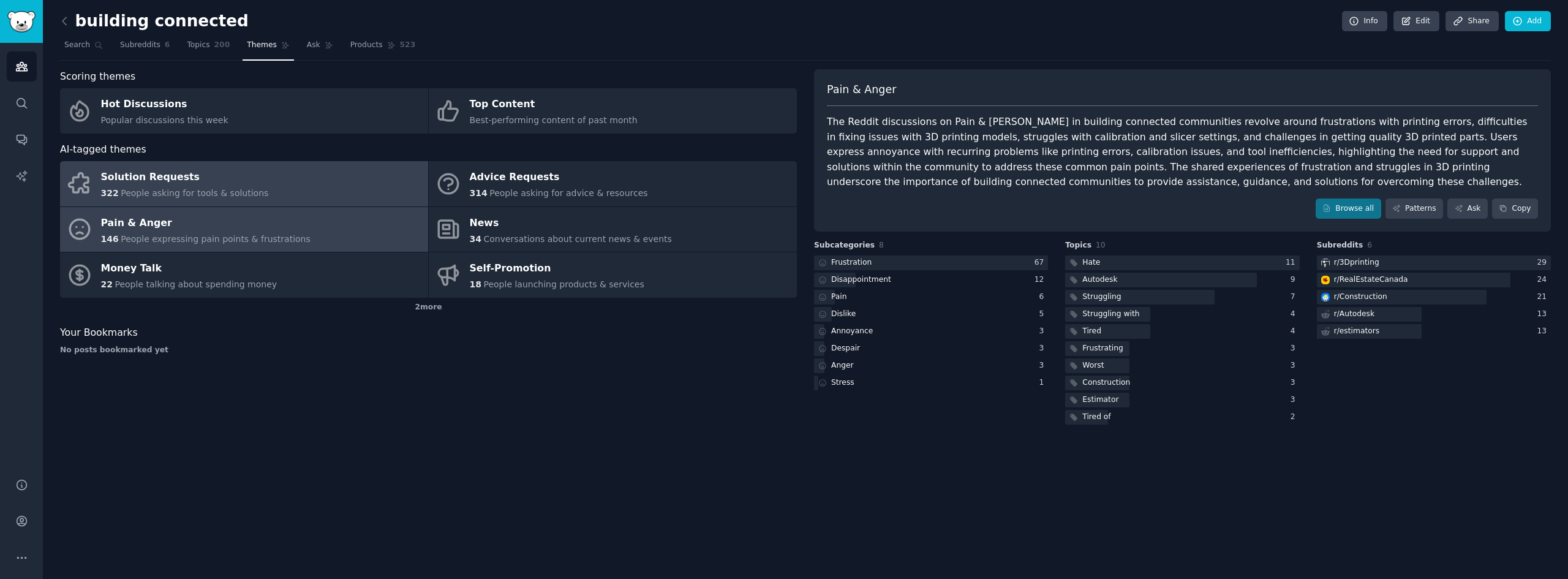
click at [226, 188] on span "People asking for tools & solutions" at bounding box center [194, 192] width 148 height 10
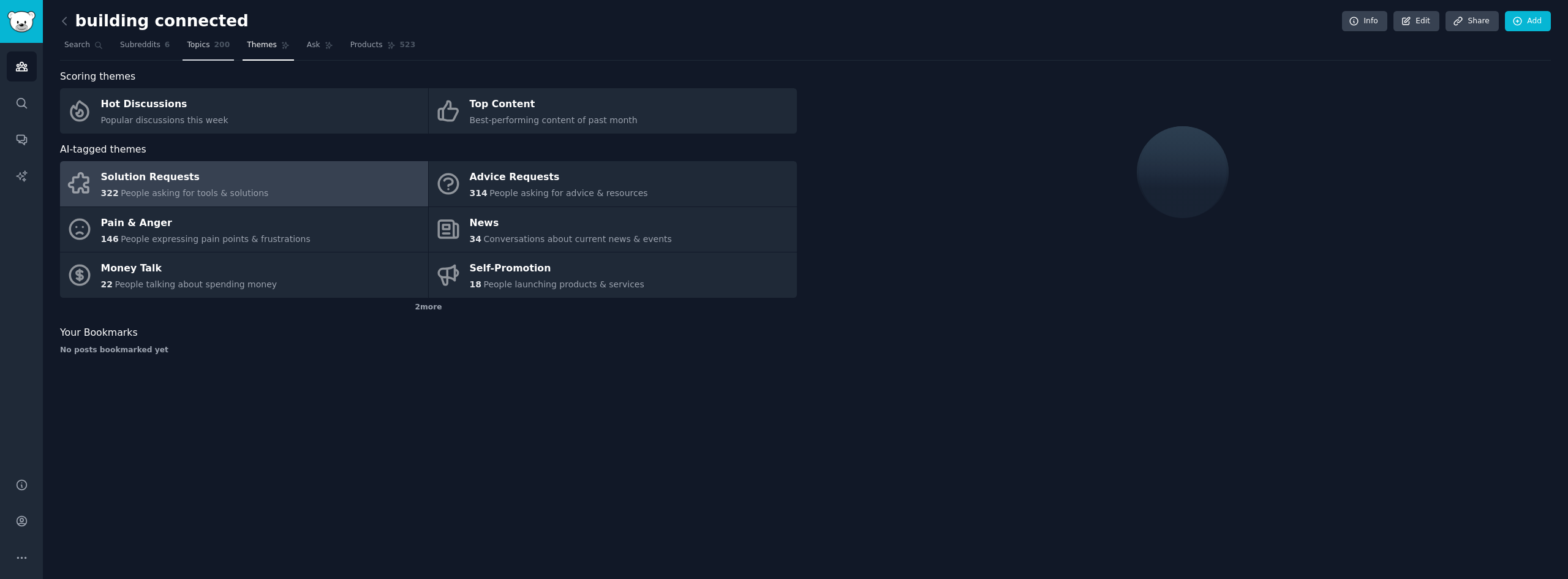
click at [189, 45] on span "Topics" at bounding box center [198, 45] width 22 height 11
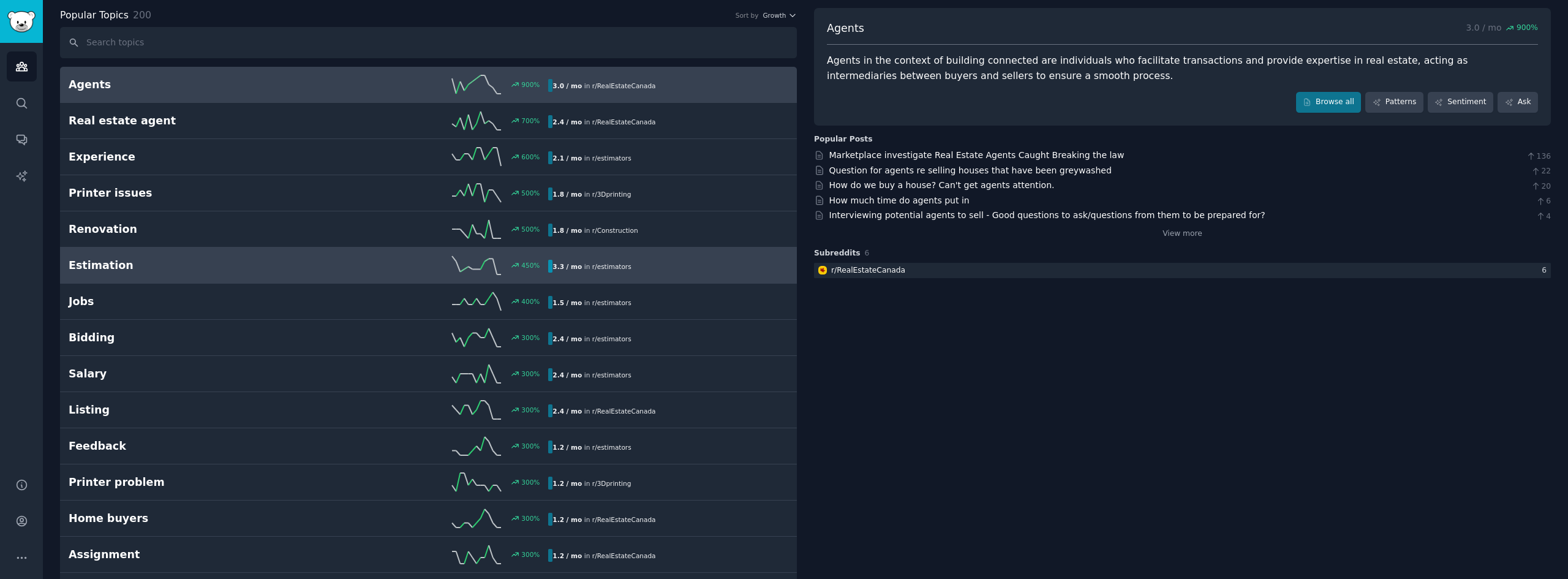
scroll to position [123, 0]
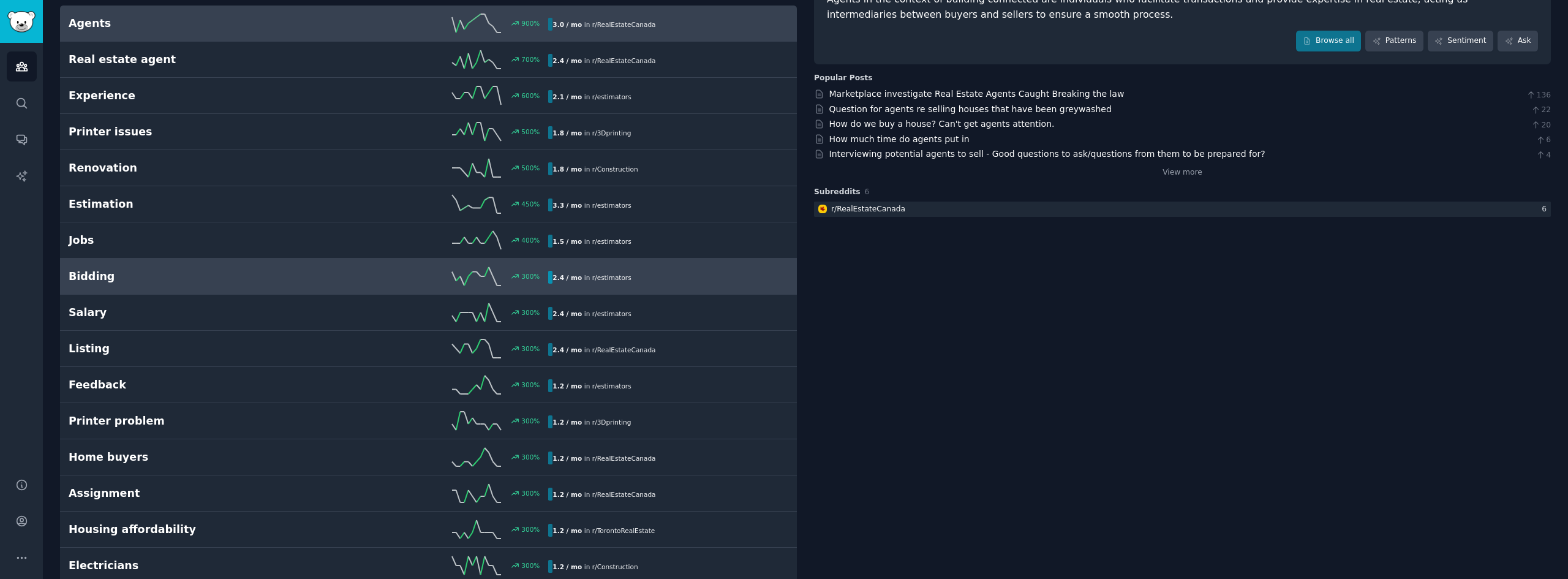
click at [350, 273] on div "300 %" at bounding box center [429, 276] width 241 height 19
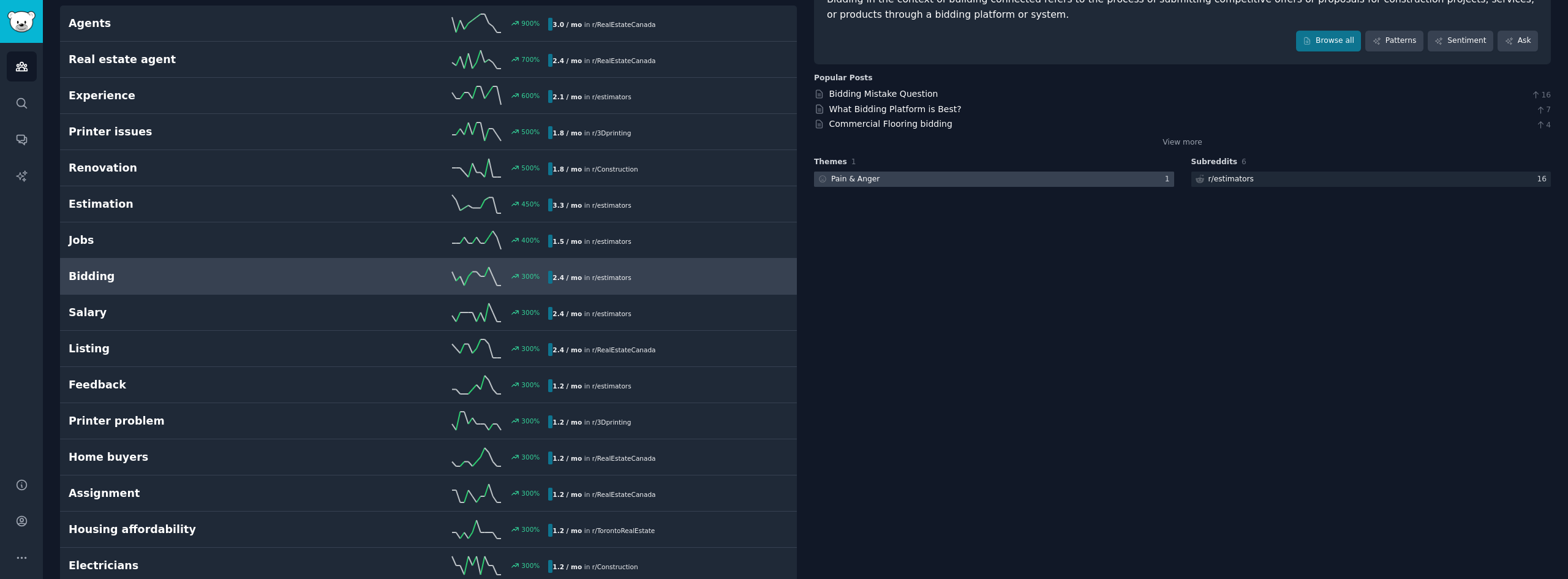
click at [1015, 177] on div at bounding box center [994, 179] width 360 height 15
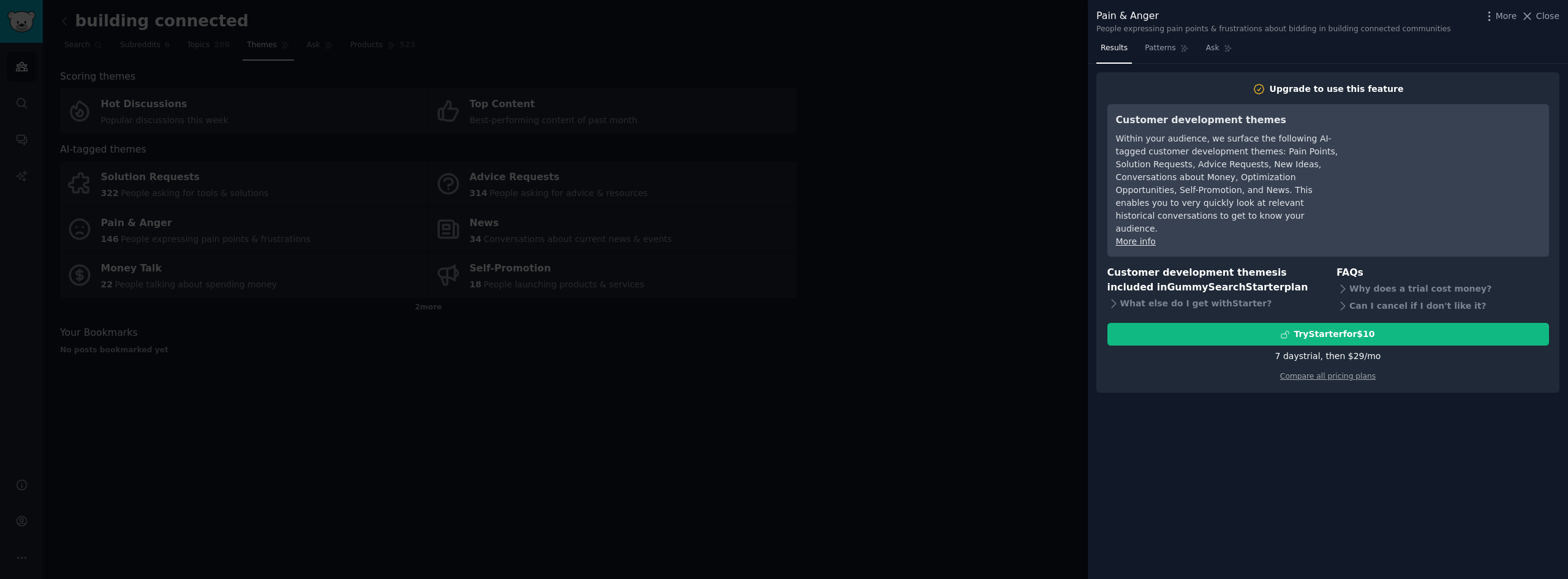
click at [942, 240] on div at bounding box center [784, 290] width 1568 height 579
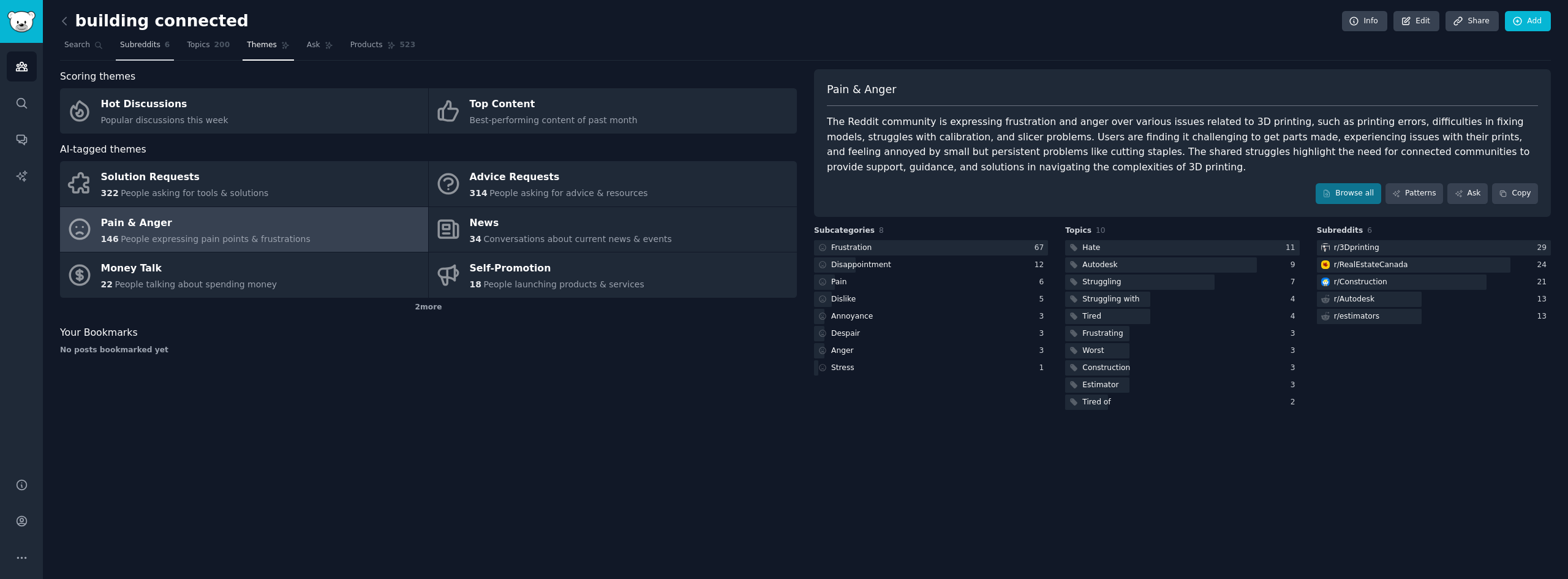
click at [146, 50] on span "Subreddits" at bounding box center [140, 45] width 40 height 11
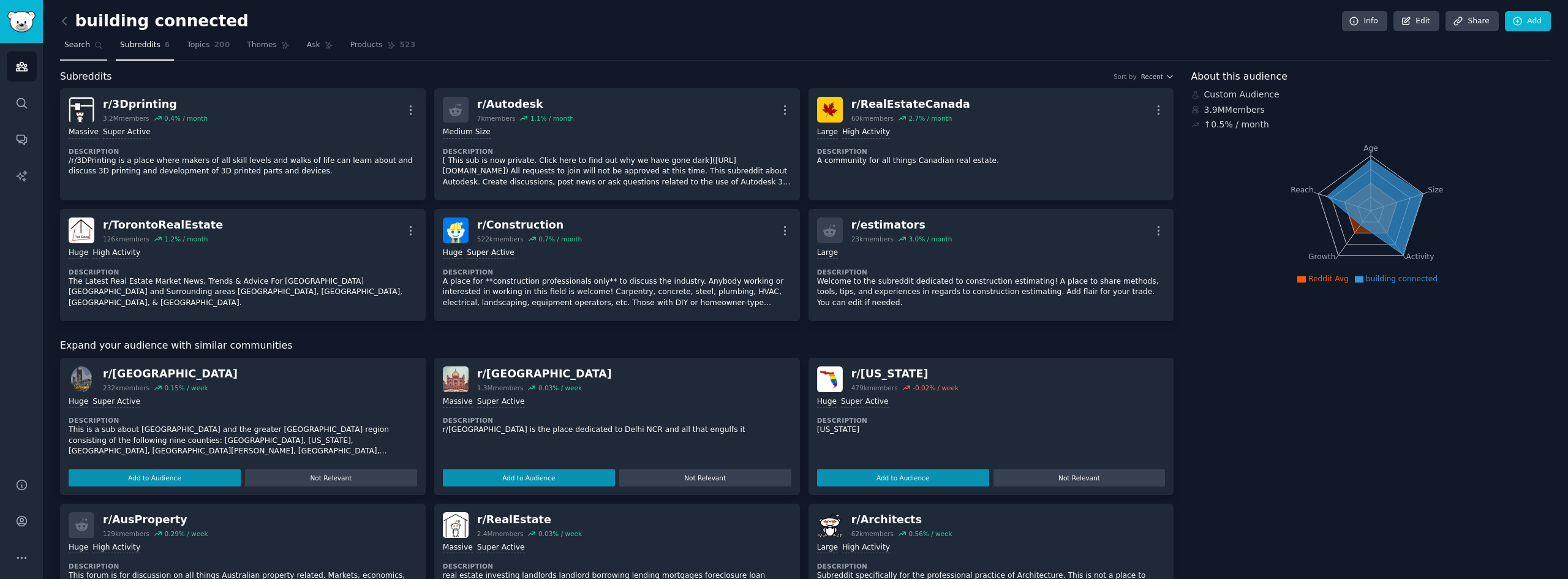
click at [78, 48] on span "Search" at bounding box center [77, 45] width 26 height 11
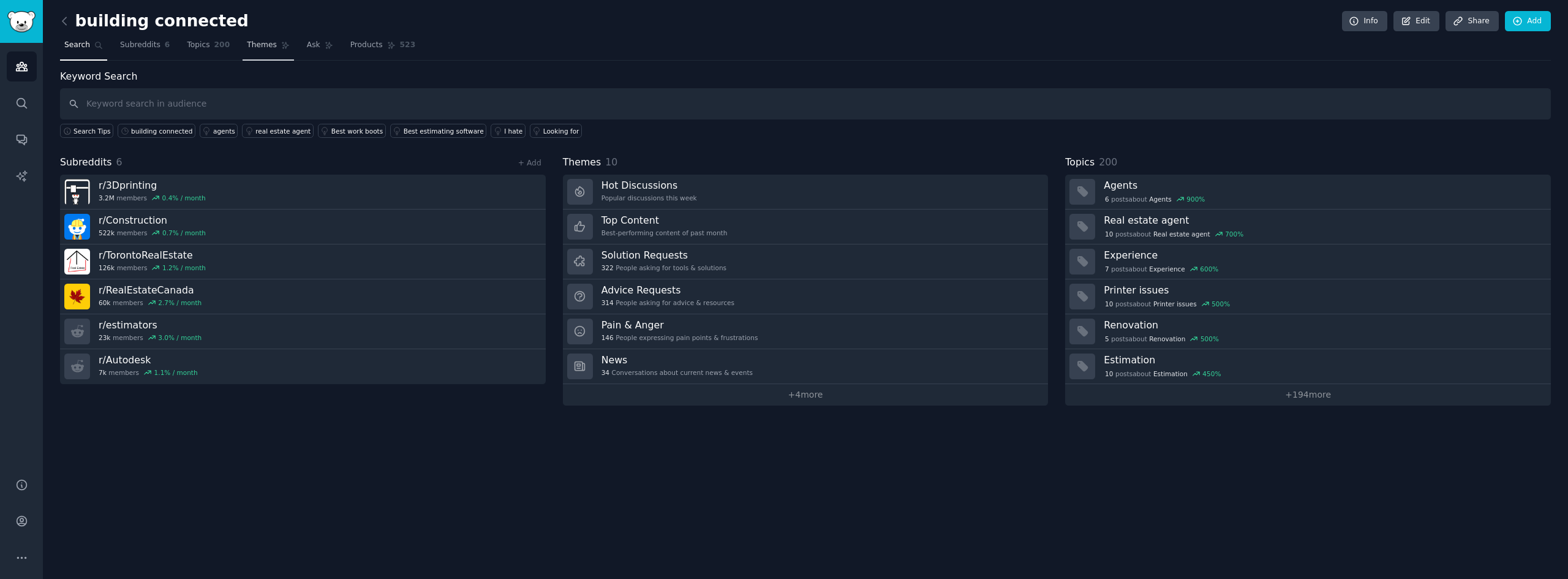
click at [255, 43] on span "Themes" at bounding box center [262, 45] width 30 height 11
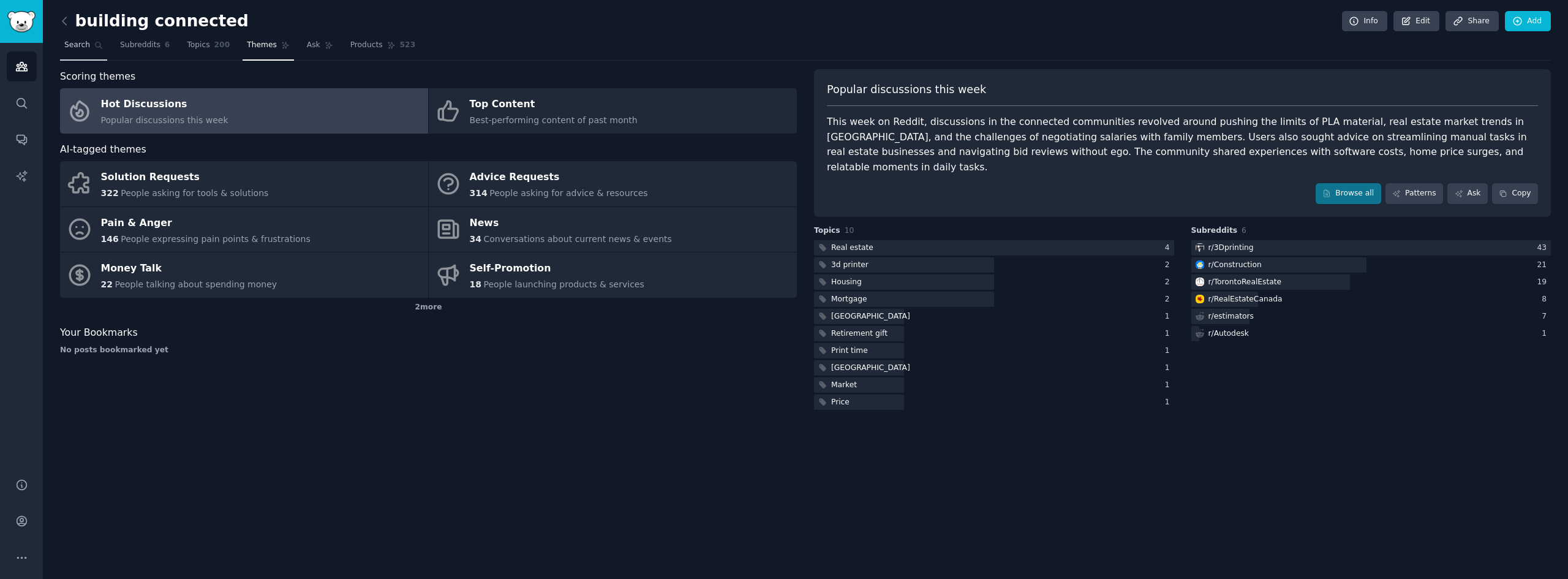
click at [69, 42] on span "Search" at bounding box center [77, 45] width 26 height 11
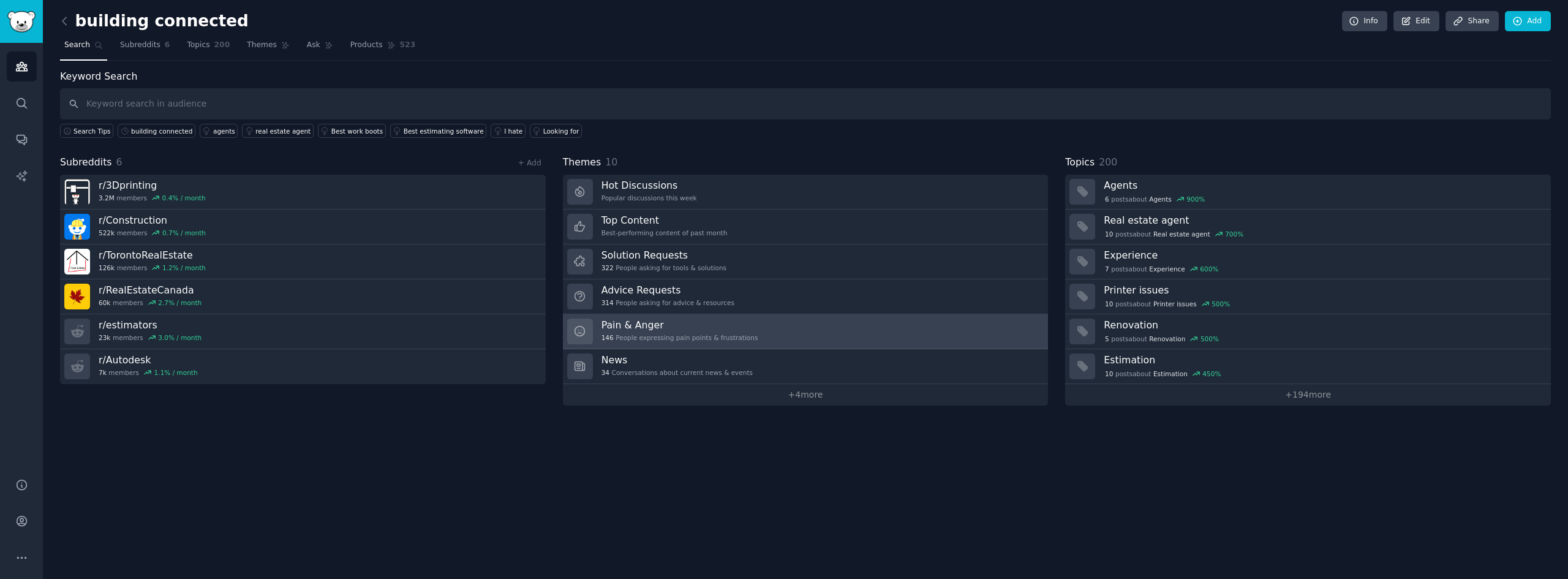
click at [667, 340] on div "146 People expressing pain points & frustrations" at bounding box center [680, 338] width 157 height 9
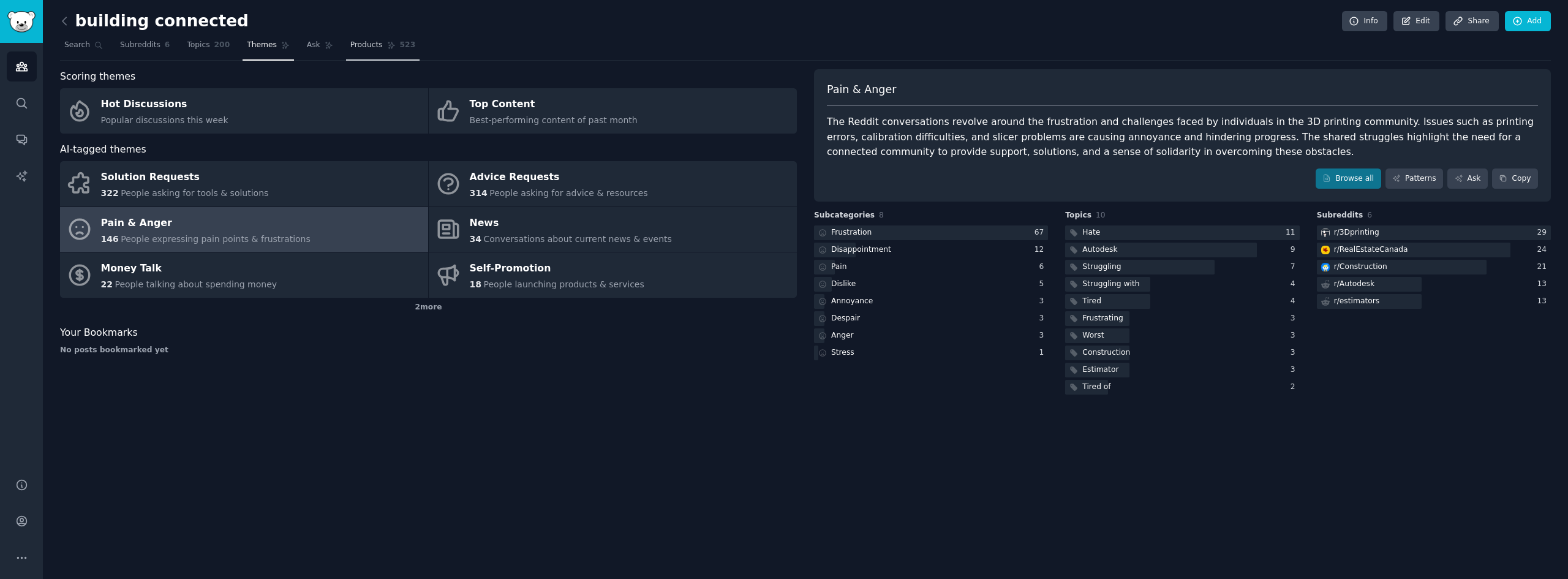
click at [366, 50] on link "Products 523" at bounding box center [382, 48] width 74 height 25
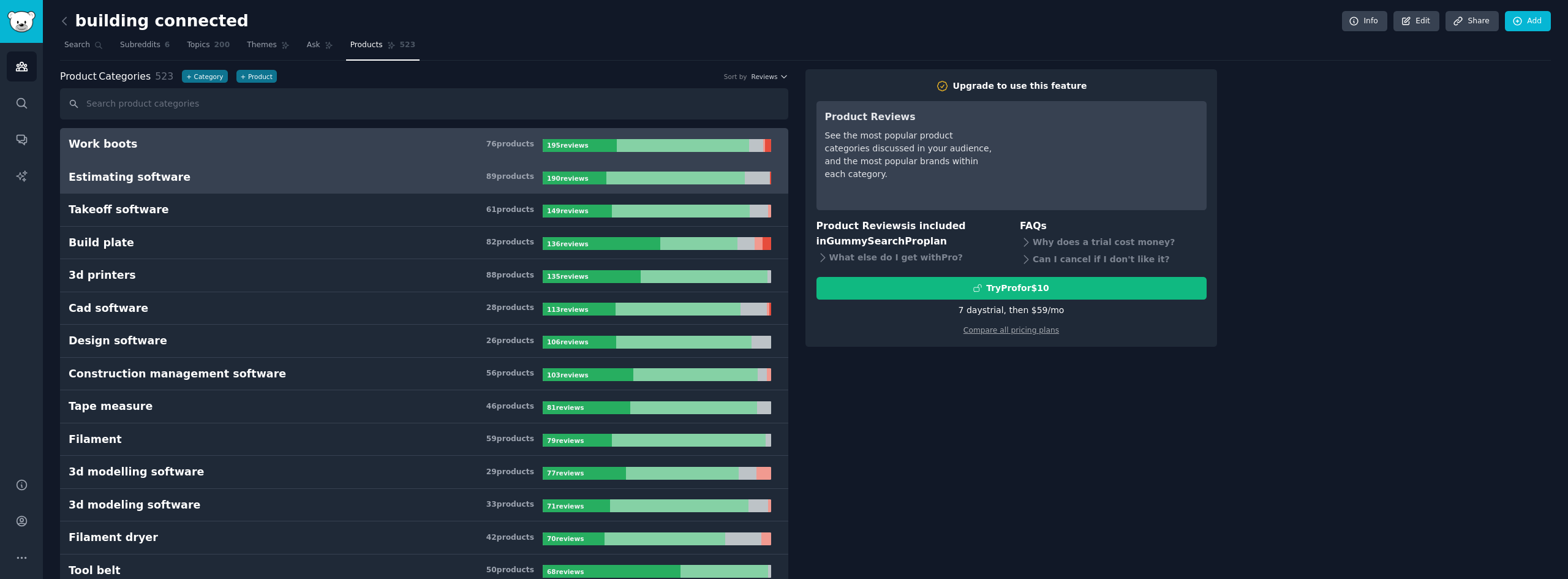
click at [391, 174] on h3 "Estimating software 89 product s" at bounding box center [306, 176] width 474 height 15
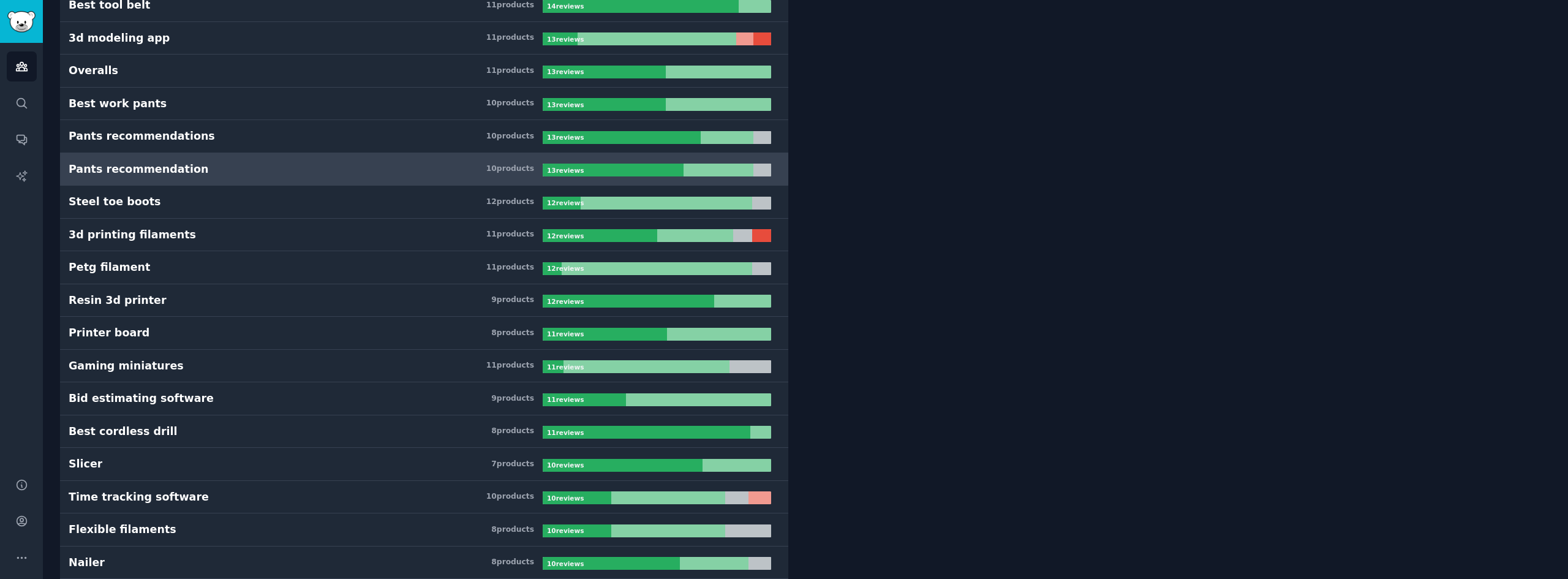
scroll to position [2633, 0]
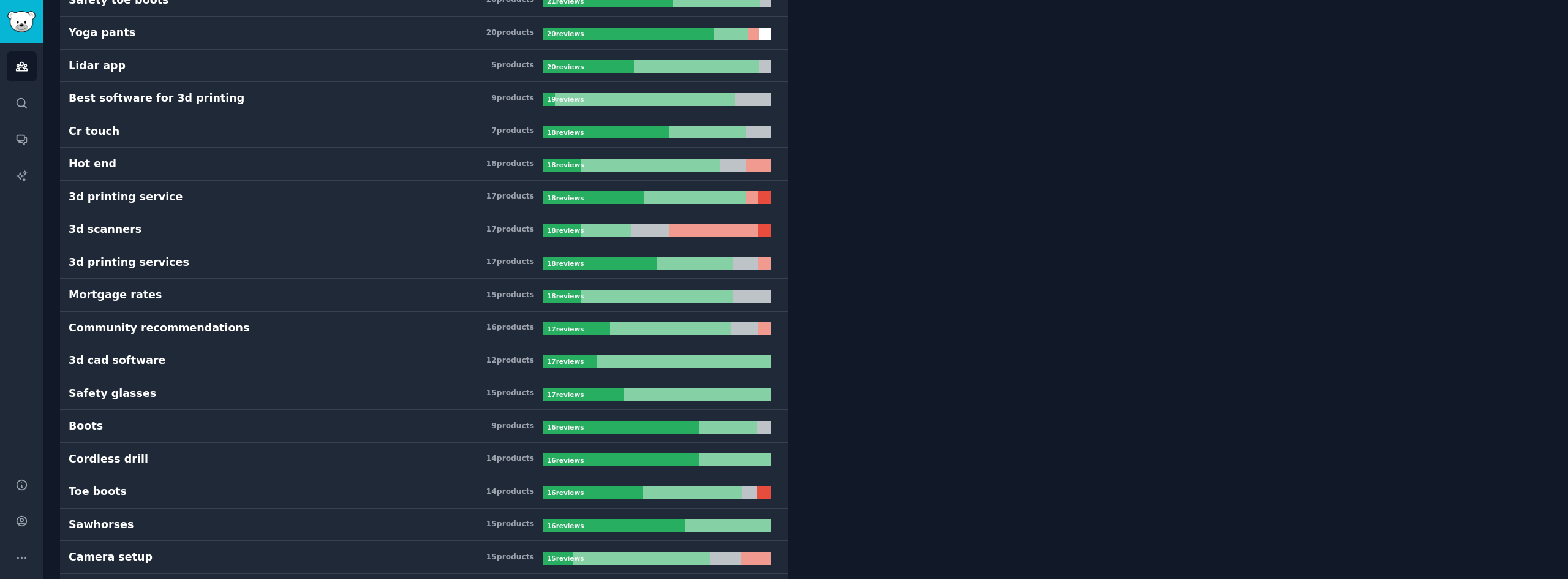
scroll to position [1653, 0]
